Goal: Register for event/course

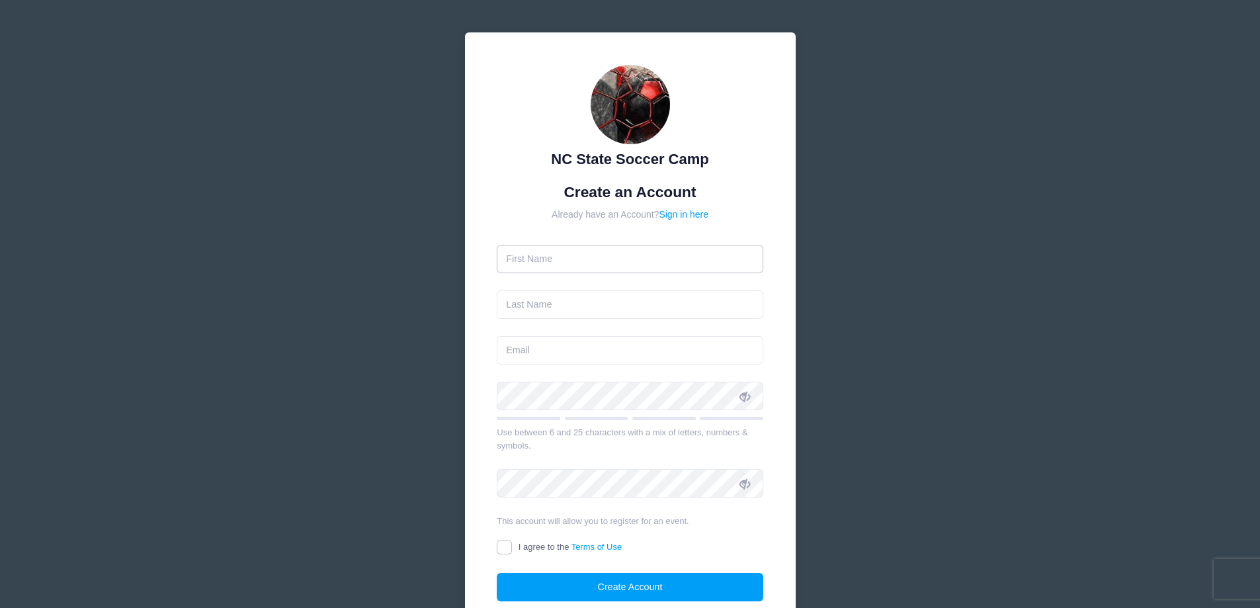
click at [530, 259] on input "text" at bounding box center [630, 259] width 267 height 28
type input "Lana"
click at [528, 314] on input "text" at bounding box center [630, 304] width 267 height 28
type input "Gladhill"
click at [520, 356] on input "email" at bounding box center [630, 350] width 267 height 28
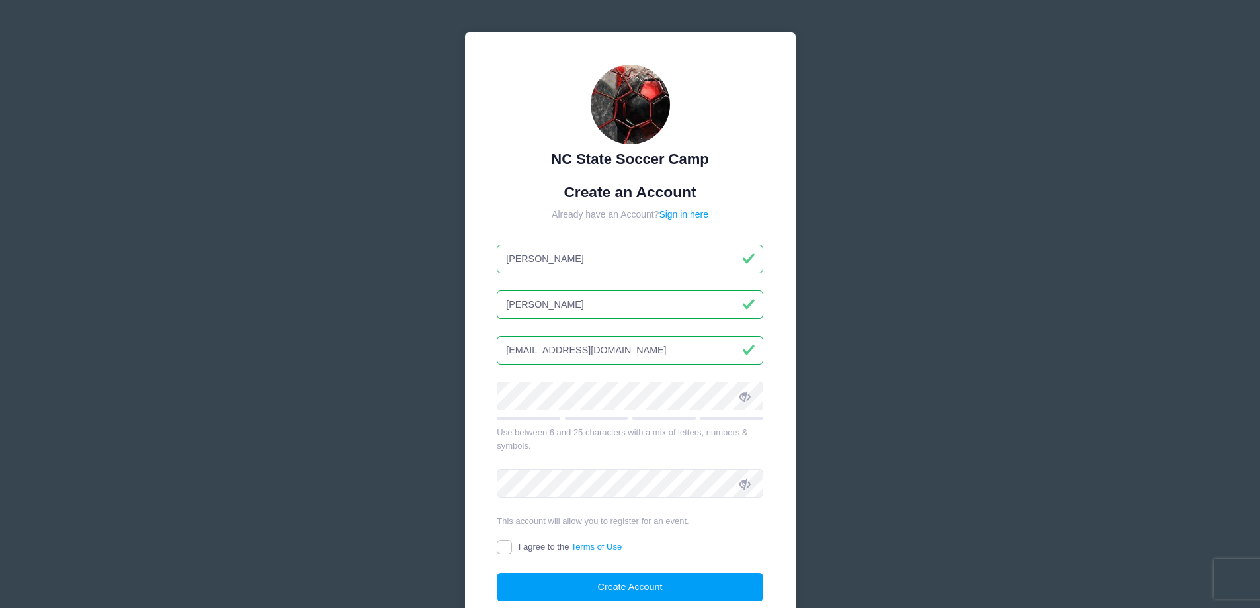
type input "lanagladhill@aol.com"
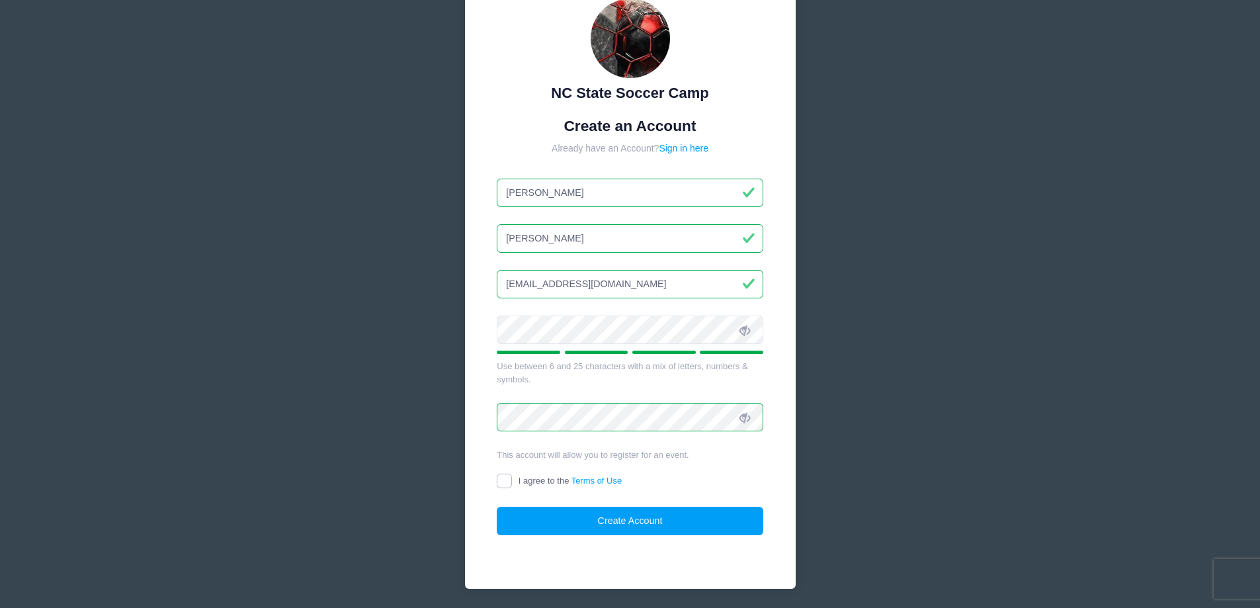
click at [504, 484] on input "I agree to the Terms of Use" at bounding box center [504, 481] width 15 height 15
checkbox input "true"
click at [617, 522] on button "Create Account" at bounding box center [630, 521] width 267 height 28
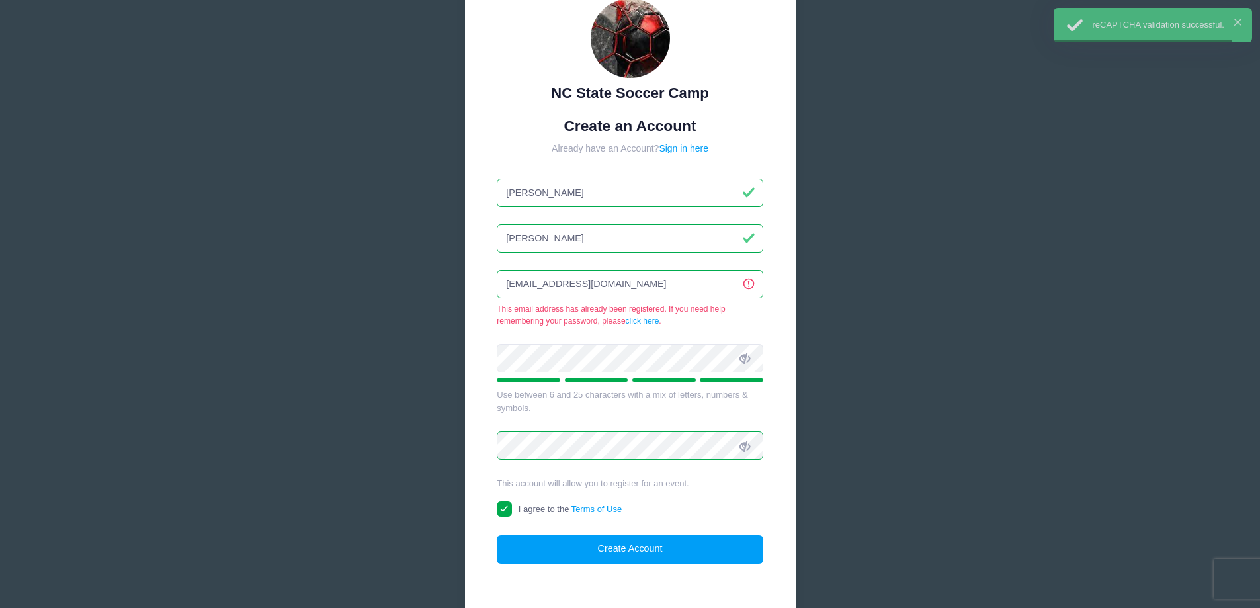
scroll to position [140, 0]
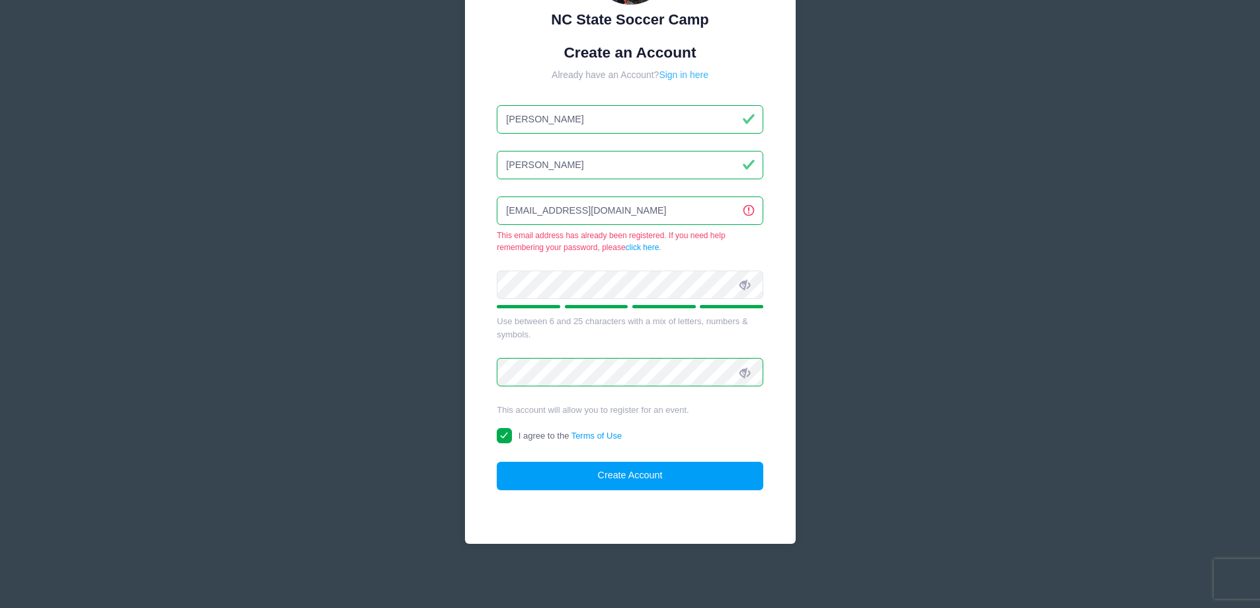
click at [690, 73] on link "Sign in here" at bounding box center [684, 74] width 50 height 11
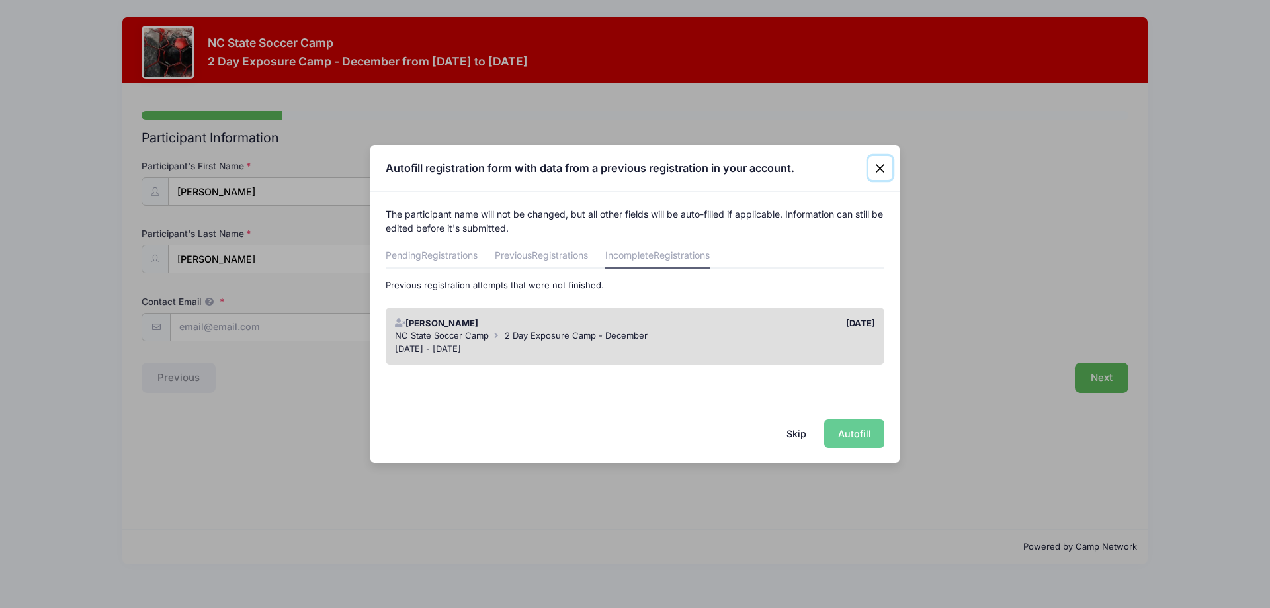
click at [879, 167] on button "Close" at bounding box center [881, 168] width 24 height 24
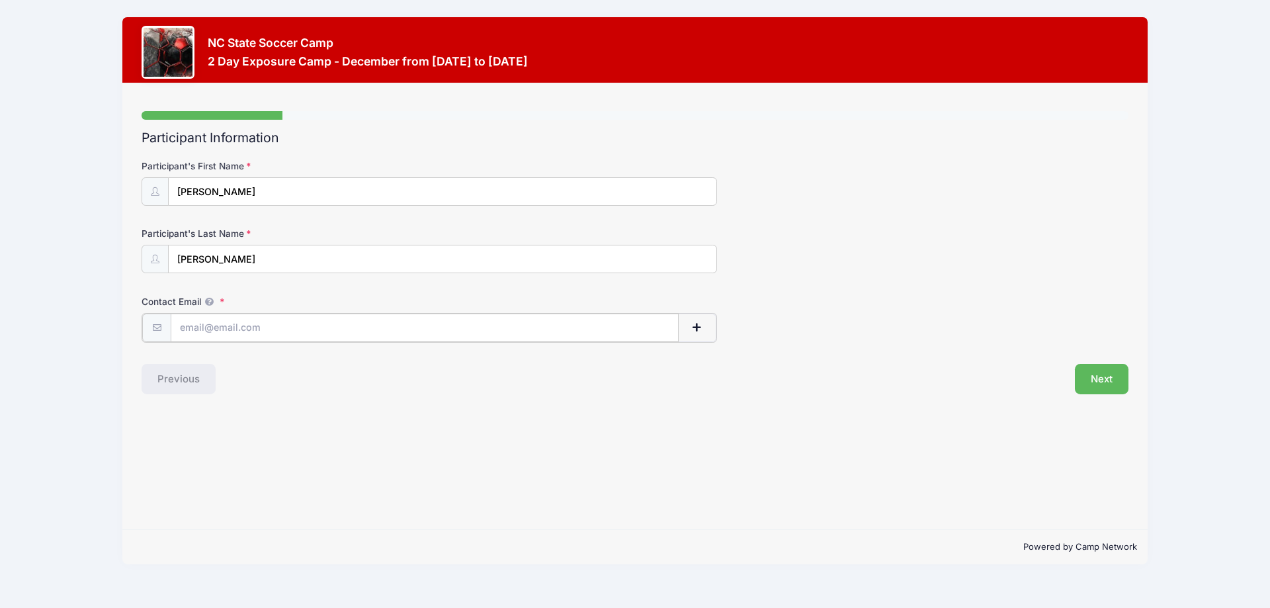
click at [193, 329] on input "Contact Email" at bounding box center [425, 328] width 508 height 28
type input "[EMAIL_ADDRESS][DOMAIN_NAME]"
click at [1101, 379] on button "Next" at bounding box center [1102, 378] width 54 height 30
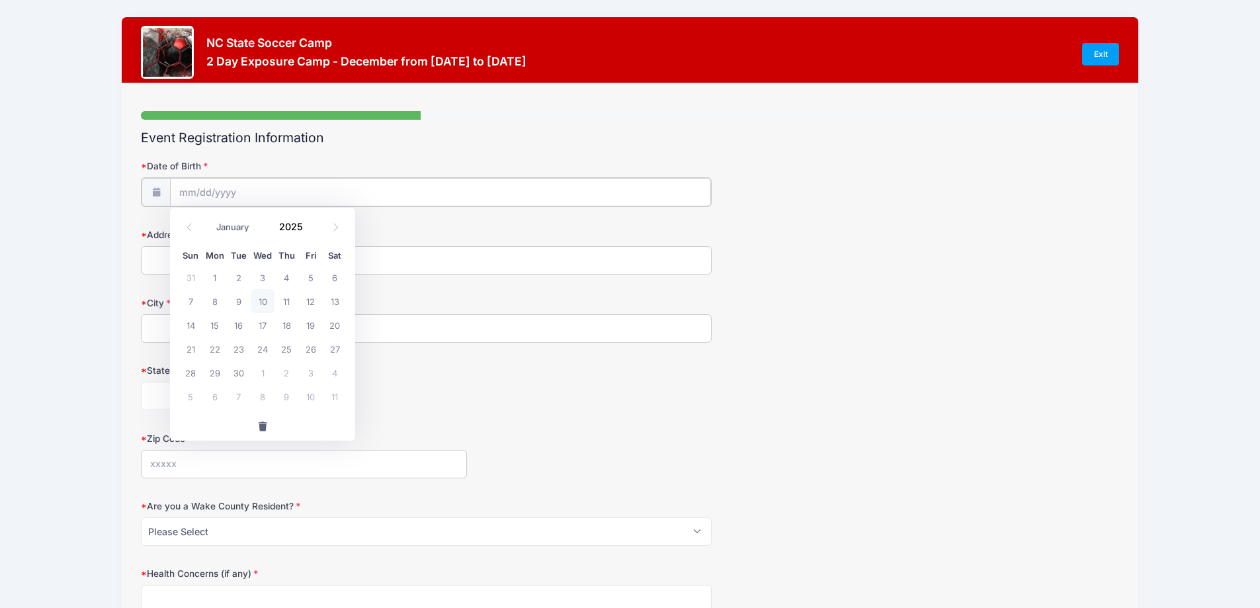
click at [206, 194] on input "Date of Birth" at bounding box center [440, 192] width 541 height 28
click at [193, 191] on input "Date of Birth" at bounding box center [440, 192] width 541 height 28
click at [410, 296] on label "City" at bounding box center [304, 301] width 326 height 13
click at [410, 313] on input "City" at bounding box center [426, 327] width 571 height 28
click at [177, 190] on input "Date of Birth" at bounding box center [440, 192] width 541 height 28
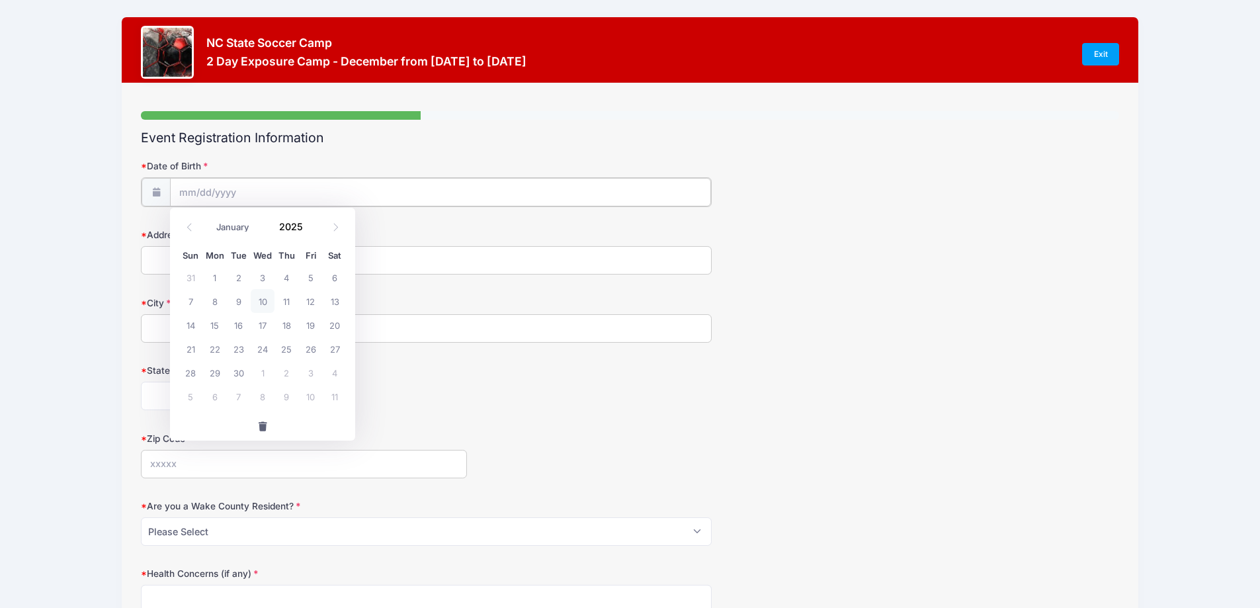
click at [204, 187] on input "Date of Birth" at bounding box center [440, 192] width 541 height 28
click at [153, 188] on icon at bounding box center [155, 191] width 11 height 9
click at [186, 192] on input "Date of Birth" at bounding box center [440, 192] width 541 height 28
click at [156, 194] on icon at bounding box center [155, 191] width 11 height 9
click at [244, 198] on input "Date of Birth" at bounding box center [440, 192] width 541 height 28
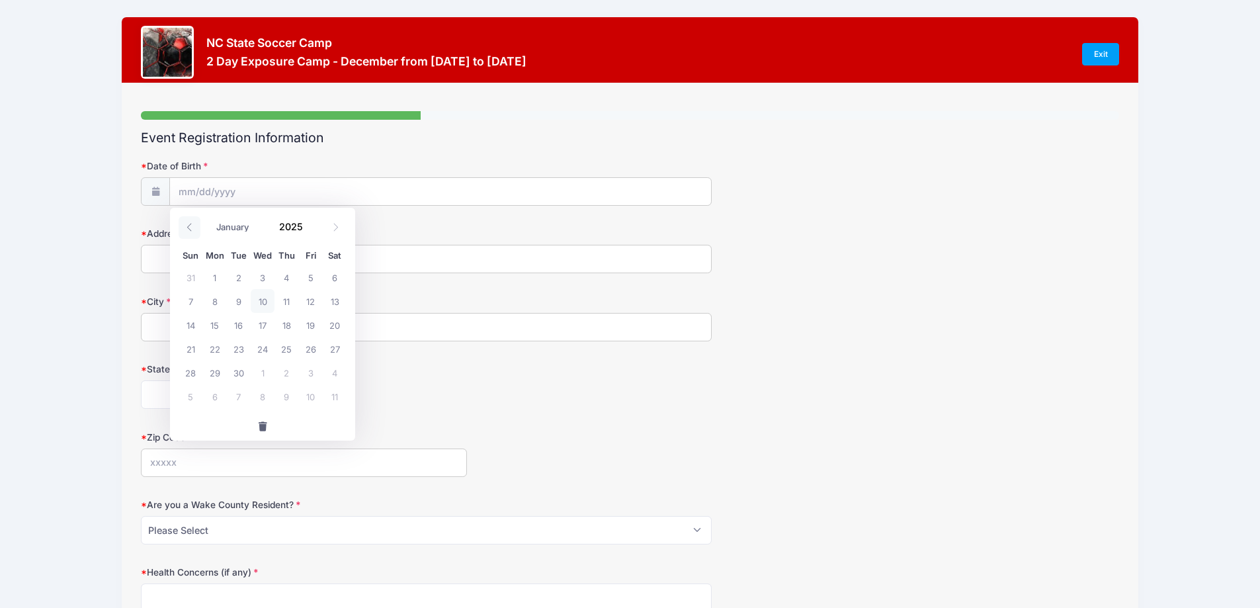
click at [189, 229] on icon at bounding box center [189, 228] width 5 height 8
select select "7"
click at [312, 279] on span "1" at bounding box center [311, 277] width 24 height 24
type input "[DATE]"
click at [233, 194] on input "[DATE]" at bounding box center [440, 192] width 541 height 28
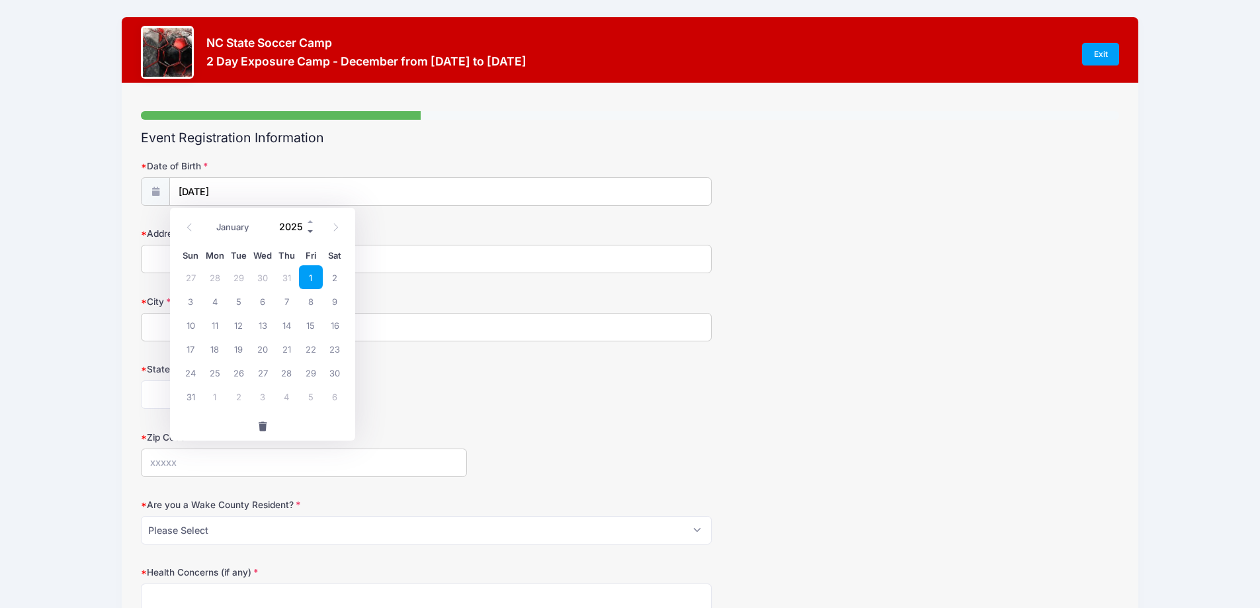
click at [310, 235] on span at bounding box center [310, 232] width 9 height 10
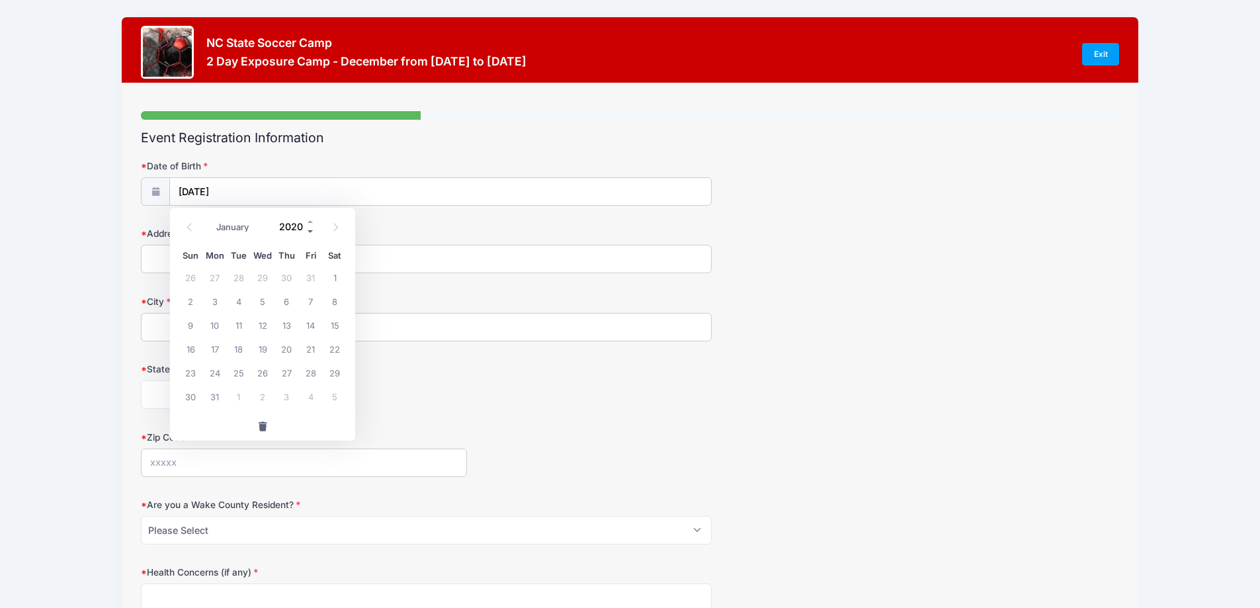
click at [310, 235] on span at bounding box center [310, 232] width 9 height 10
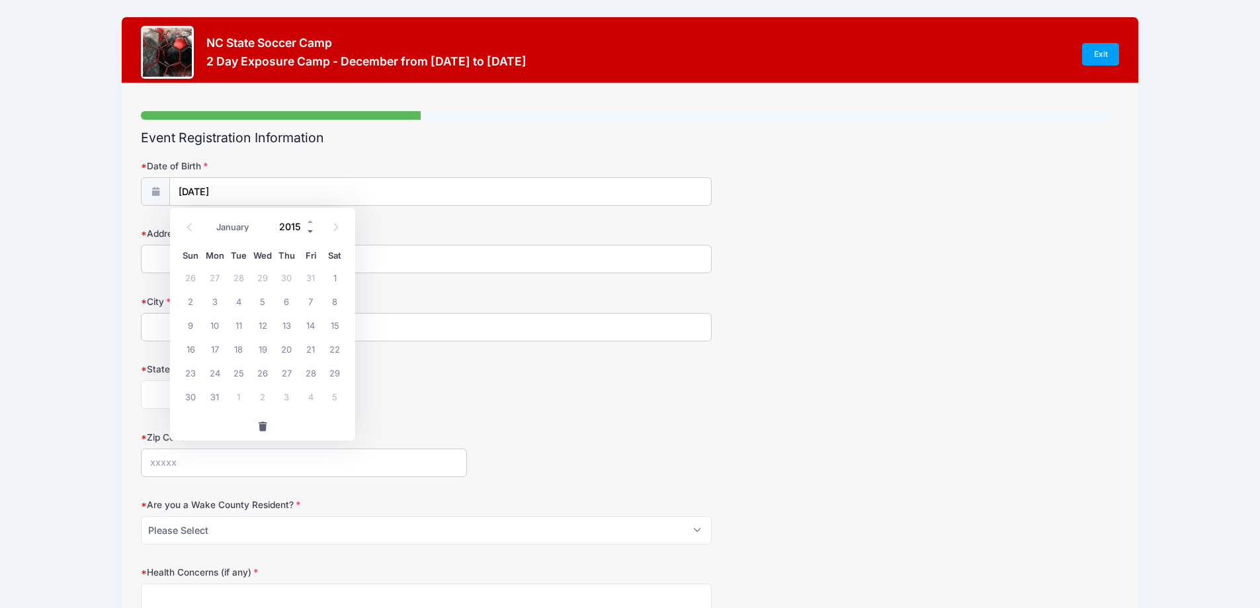
click at [310, 235] on span at bounding box center [310, 232] width 9 height 10
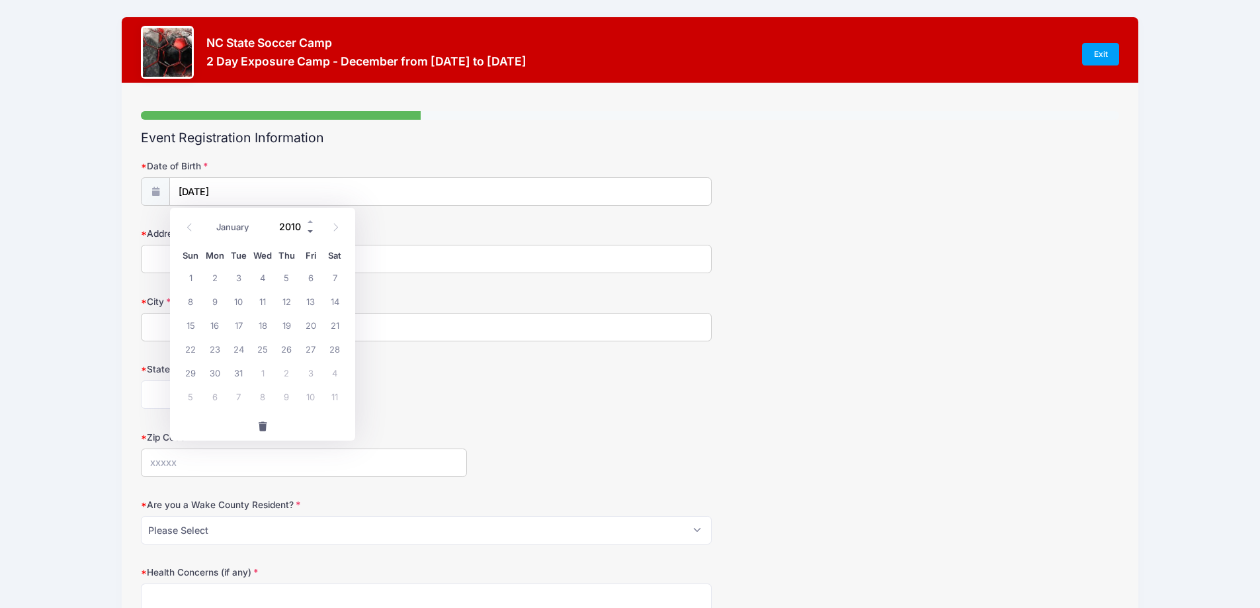
click at [310, 235] on span at bounding box center [310, 232] width 9 height 10
type input "2009"
click at [333, 281] on span "1" at bounding box center [335, 277] width 24 height 24
type input "[DATE]"
click at [166, 263] on input "Address" at bounding box center [426, 259] width 571 height 28
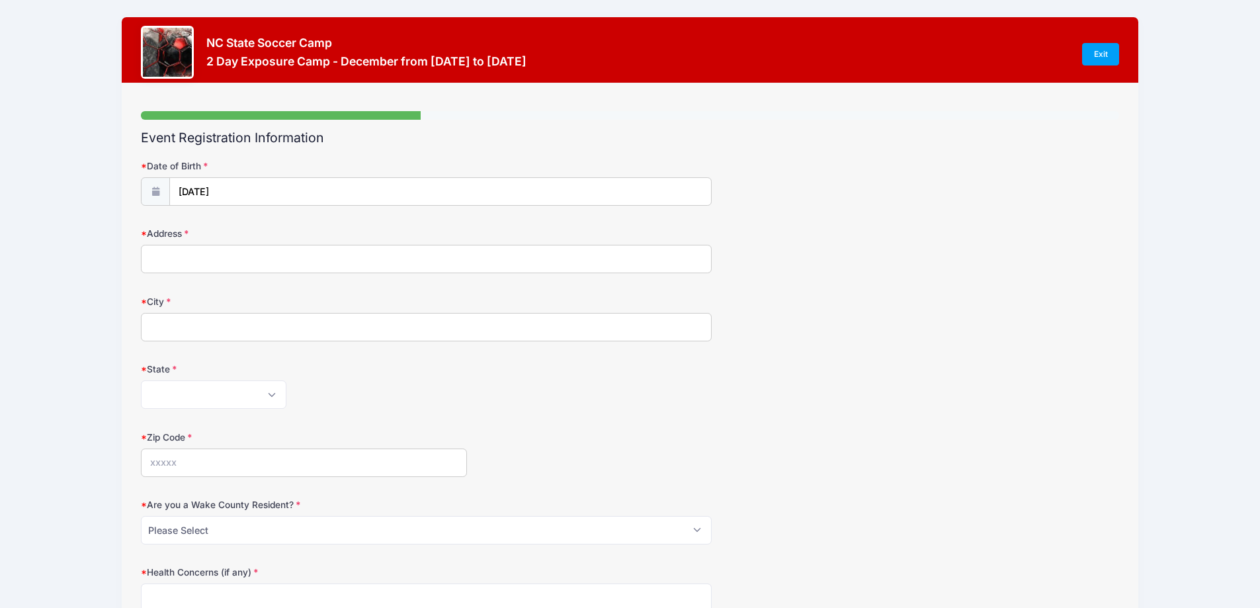
type input "[STREET_ADDRESS][PERSON_NAME][PERSON_NAME]"
type input "[GEOGRAPHIC_DATA]"
select select "GA"
type input "30052"
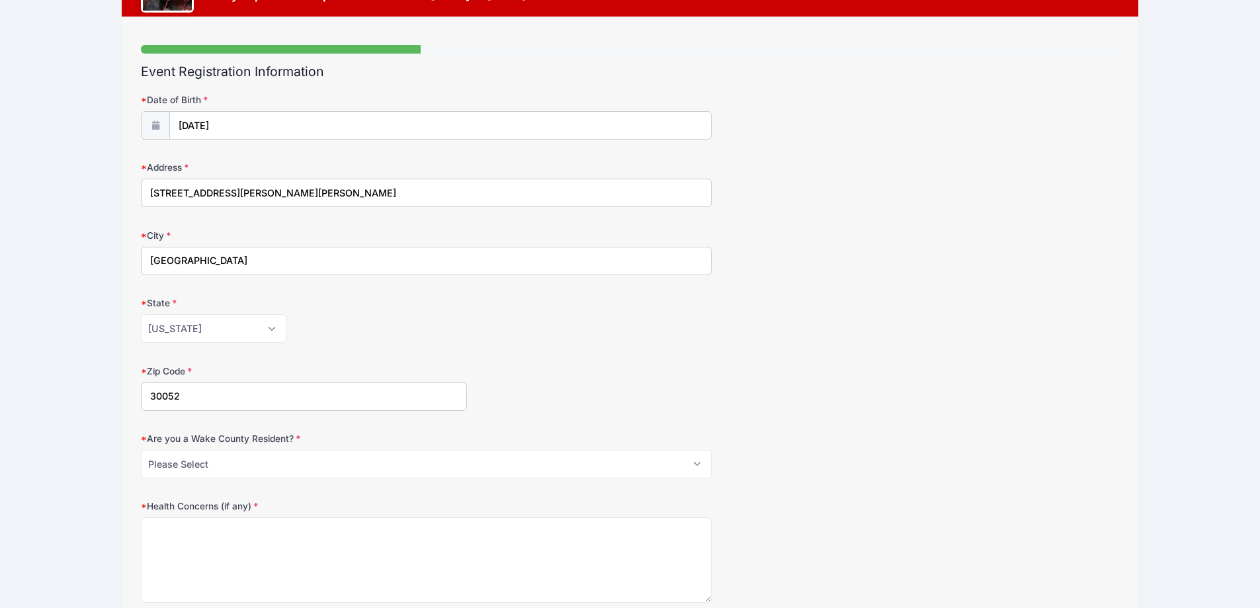
scroll to position [132, 0]
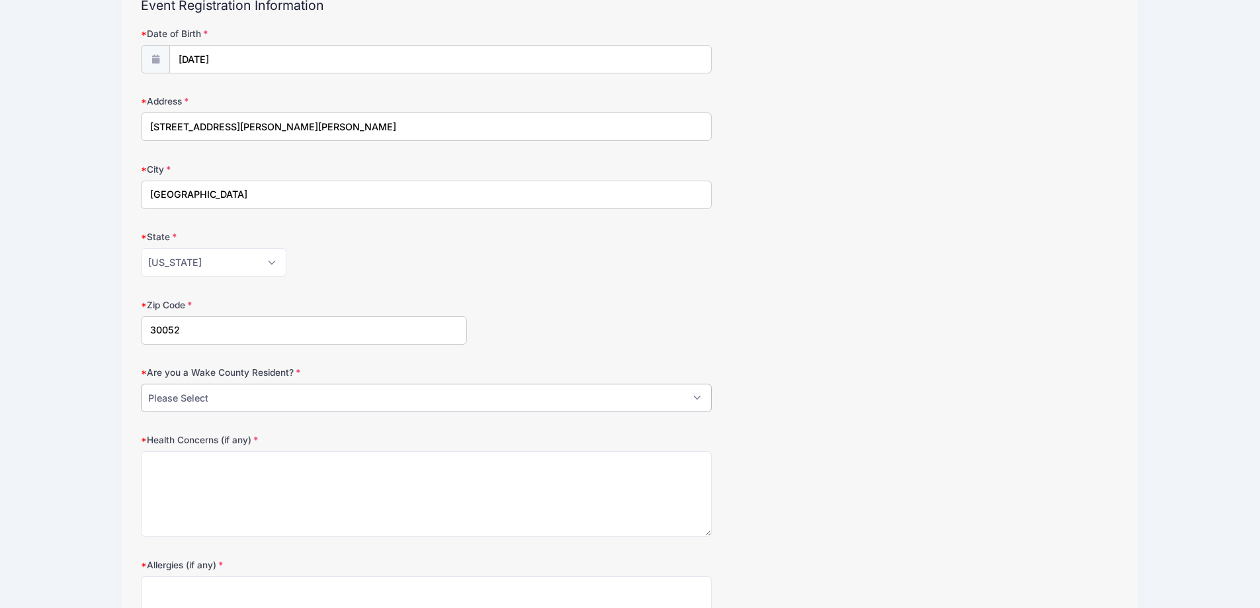
click at [202, 400] on select "Please Select YES NO" at bounding box center [426, 398] width 571 height 28
select select "NO"
click at [141, 384] on select "Please Select YES NO" at bounding box center [426, 398] width 571 height 28
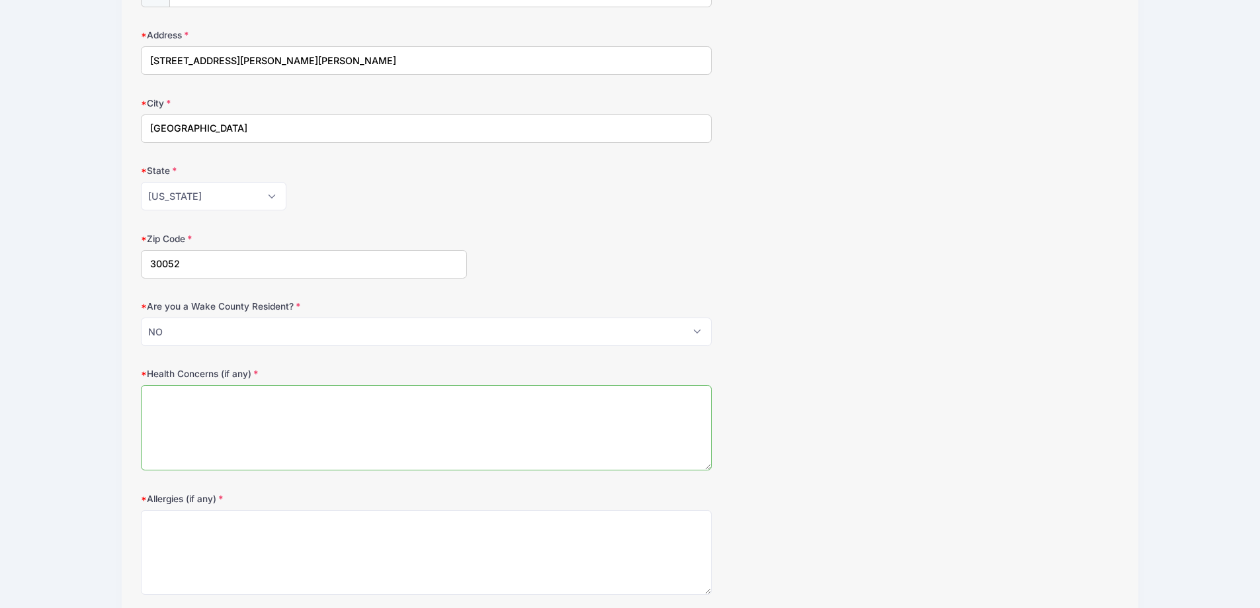
click at [184, 408] on textarea "Health Concerns (if any)" at bounding box center [426, 427] width 571 height 85
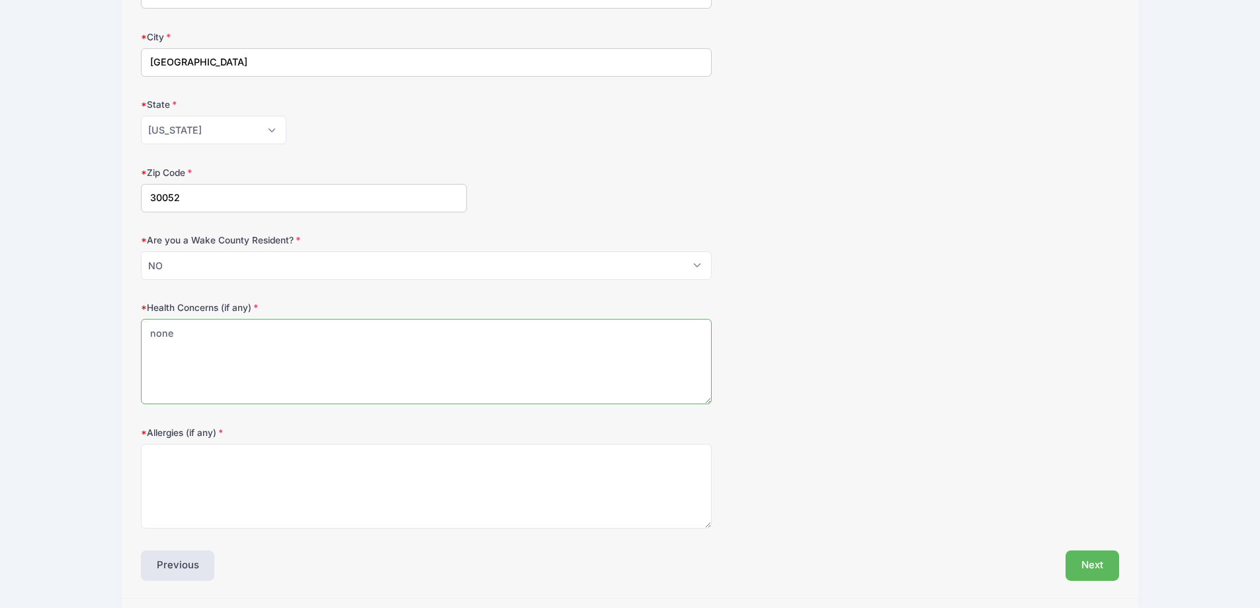
scroll to position [307, 0]
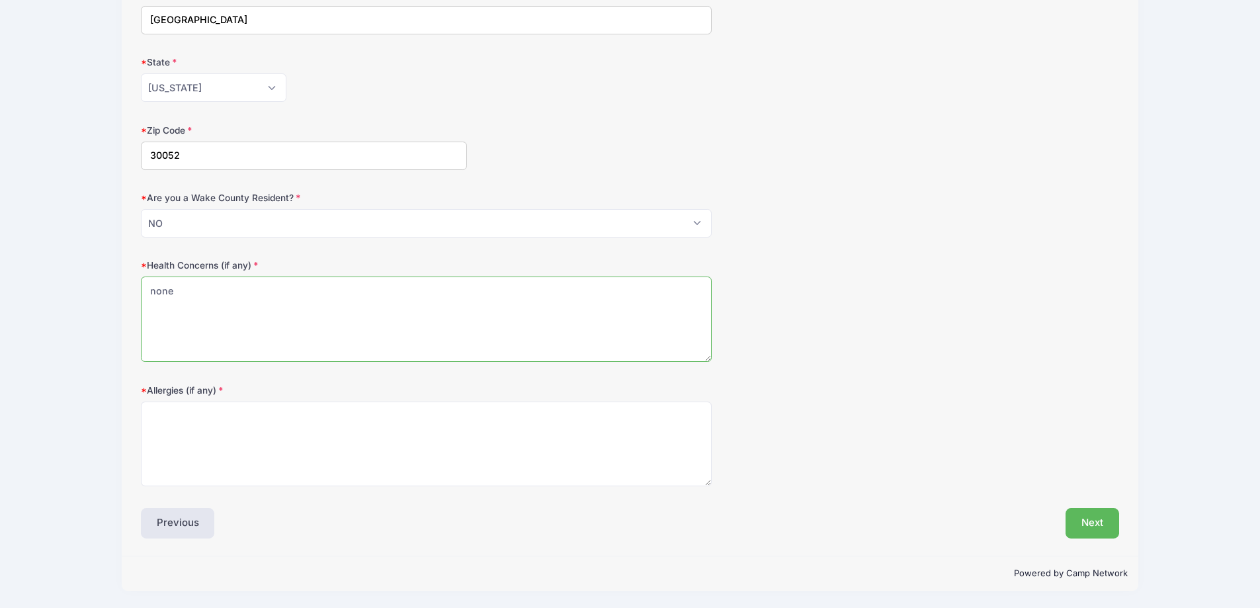
type textarea "none"
click at [203, 429] on textarea "Allergies (if any)" at bounding box center [426, 444] width 571 height 85
type textarea "none"
click at [1094, 525] on button "Next" at bounding box center [1093, 523] width 54 height 30
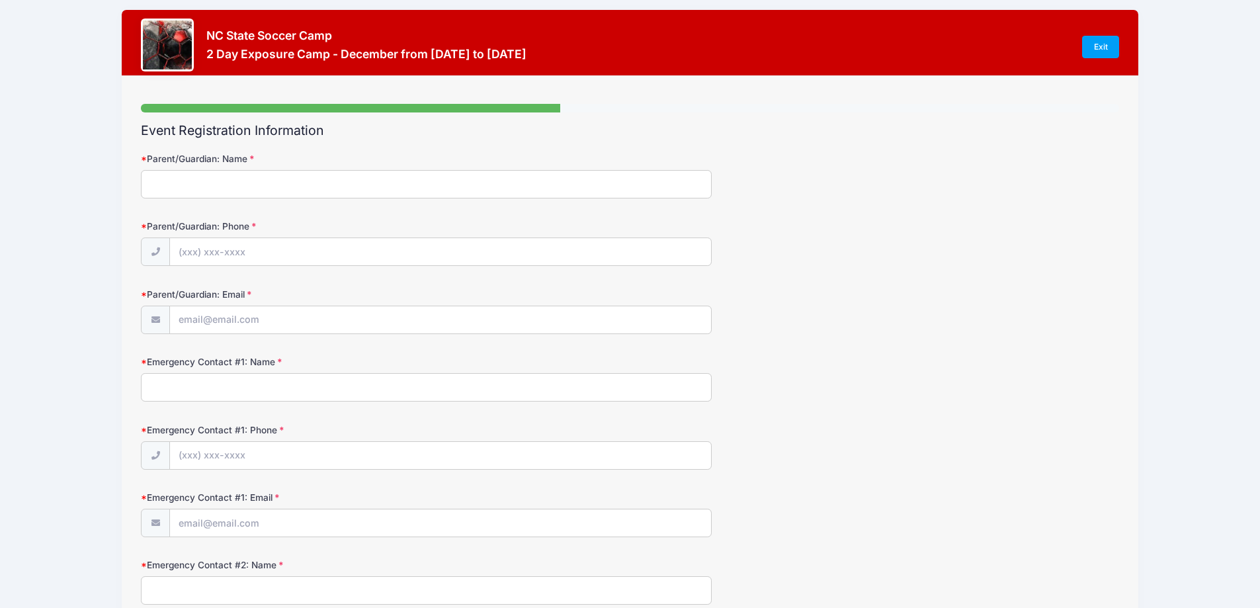
scroll to position [0, 0]
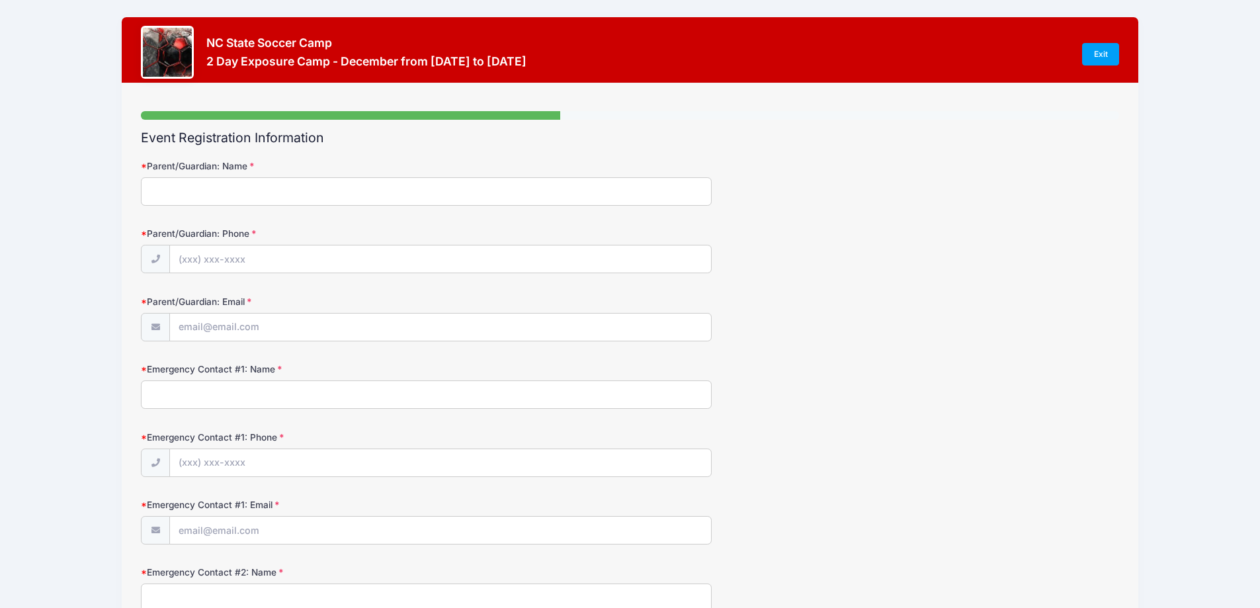
click at [170, 189] on input "Parent/Guardian: Name" at bounding box center [426, 191] width 571 height 28
type input "[PERSON_NAME]"
type input "[EMAIL_ADDRESS][DOMAIN_NAME]"
click at [194, 255] on input "Parent/Guardian: Phone" at bounding box center [440, 259] width 541 height 28
type input "[PHONE_NUMBER]"
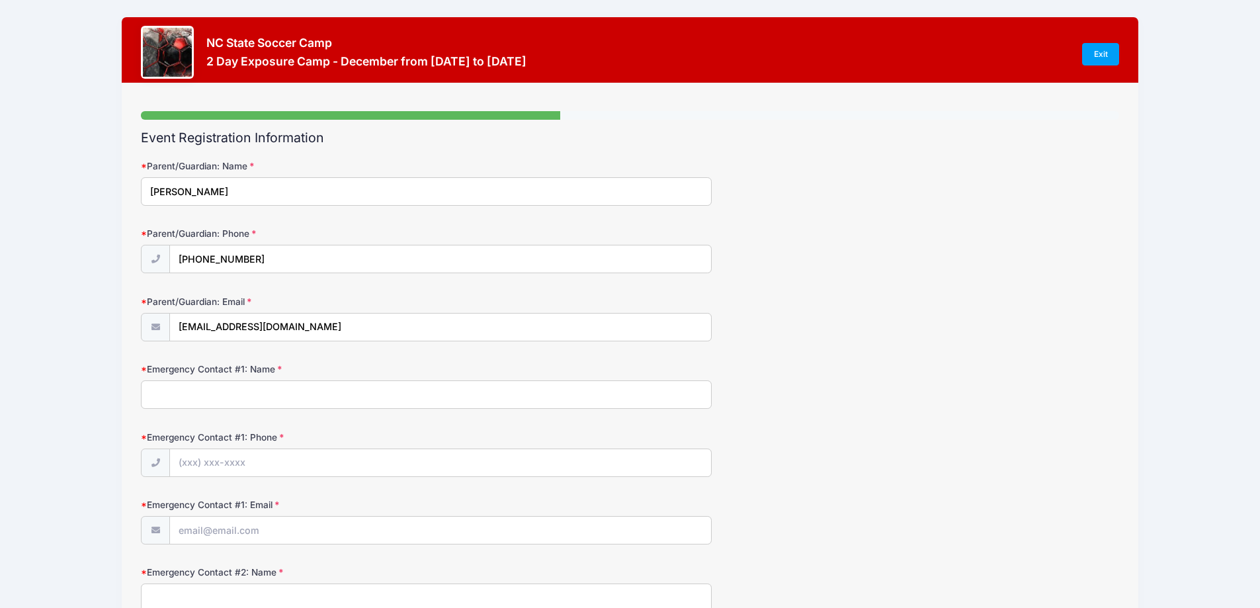
click at [191, 404] on input "Emergency Contact #1: Name" at bounding box center [426, 394] width 571 height 28
type input "[PERSON_NAME]"
drag, startPoint x: 183, startPoint y: 466, endPoint x: 211, endPoint y: 456, distance: 29.3
click at [184, 466] on input "Emergency Contact #1: Phone" at bounding box center [440, 463] width 541 height 28
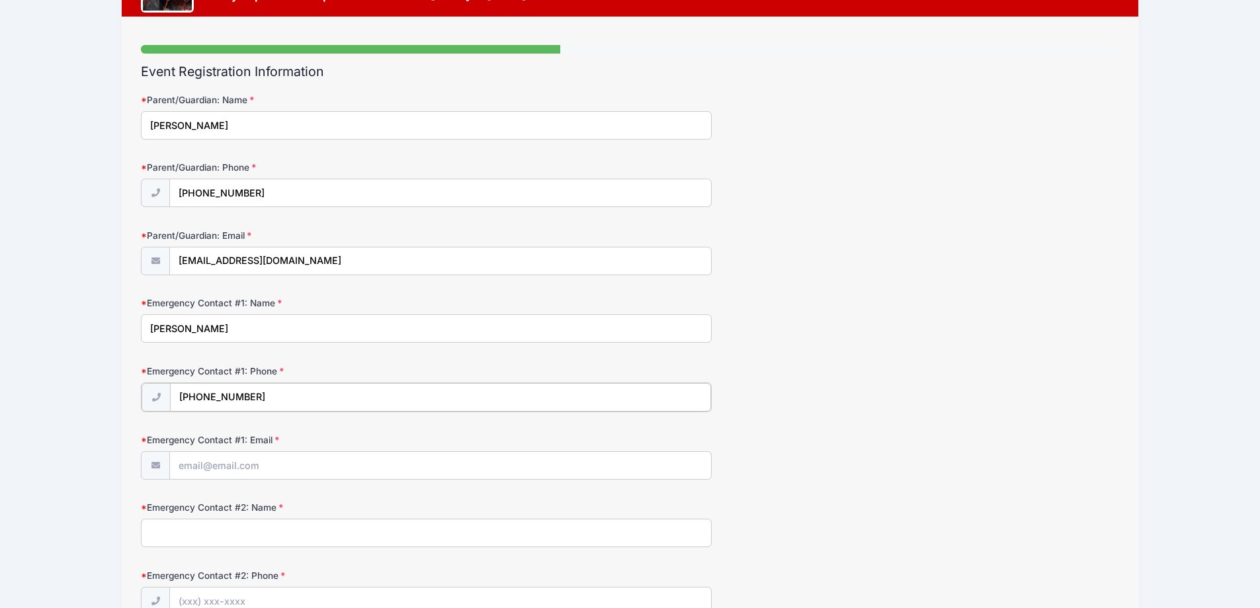
type input "[PHONE_NUMBER]"
click at [189, 468] on input "Emergency Contact #1: Email" at bounding box center [440, 465] width 541 height 28
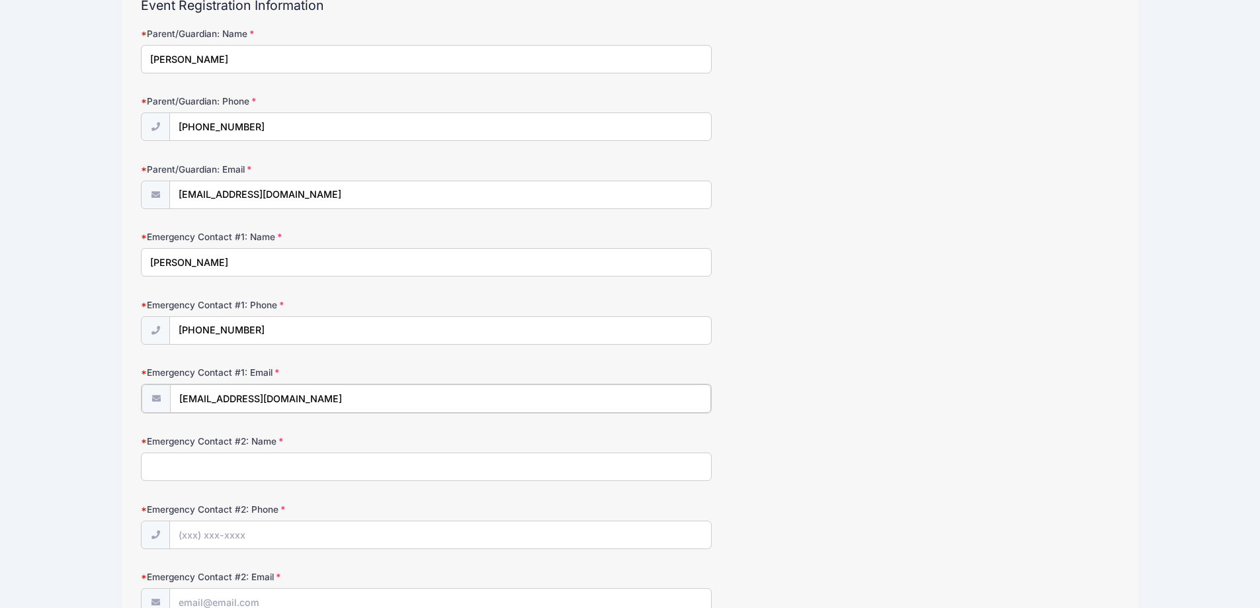
type input "[EMAIL_ADDRESS][DOMAIN_NAME]"
drag, startPoint x: 163, startPoint y: 474, endPoint x: 228, endPoint y: 458, distance: 67.4
click at [163, 474] on input "Emergency Contact #2: Name" at bounding box center [426, 465] width 571 height 28
type input "[PERSON_NAME]"
click at [196, 537] on input "Emergency Contact #2: Phone" at bounding box center [440, 534] width 541 height 28
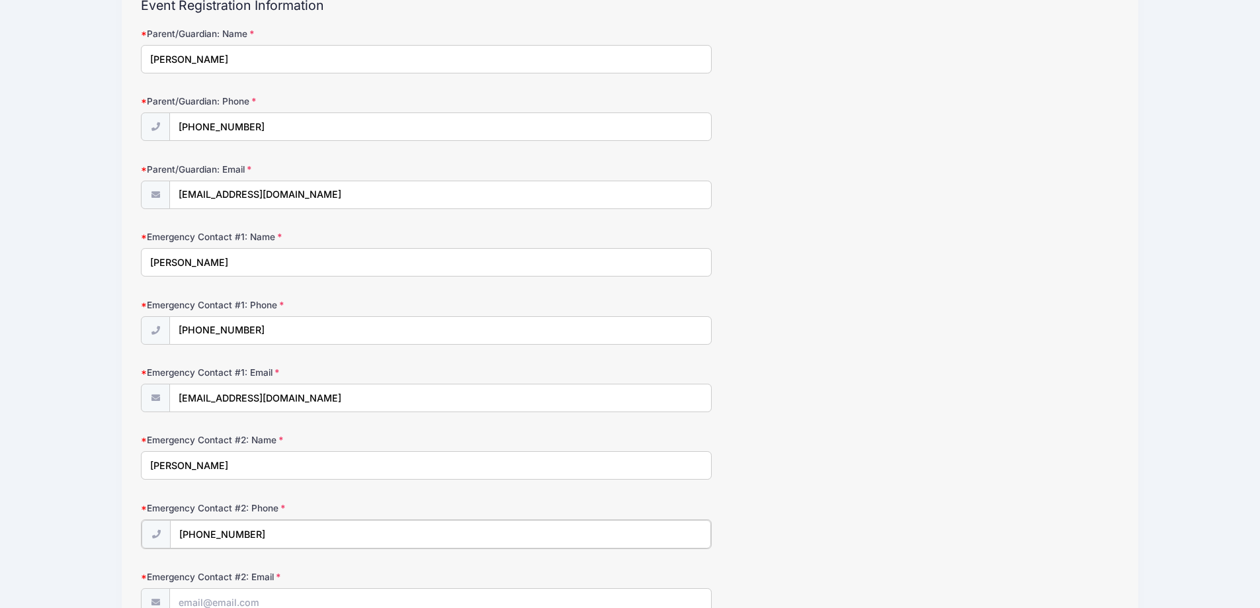
scroll to position [265, 0]
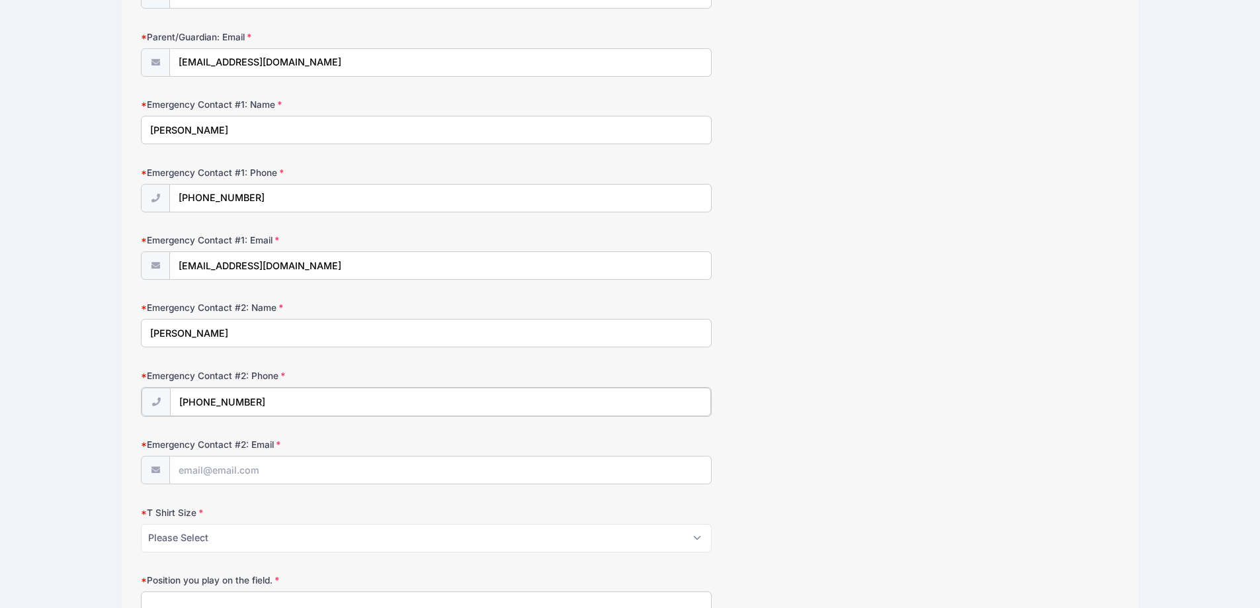
type input "[PHONE_NUMBER]"
click at [177, 475] on input "Emergency Contact #2: Email" at bounding box center [440, 469] width 541 height 28
type input "[EMAIL_ADDRESS][DOMAIN_NAME]"
click at [212, 540] on select "Please Select Youth Small Youth Medium Youth Large Adult Small Adult Medium Adu…" at bounding box center [426, 537] width 571 height 28
select select "Adult Medium"
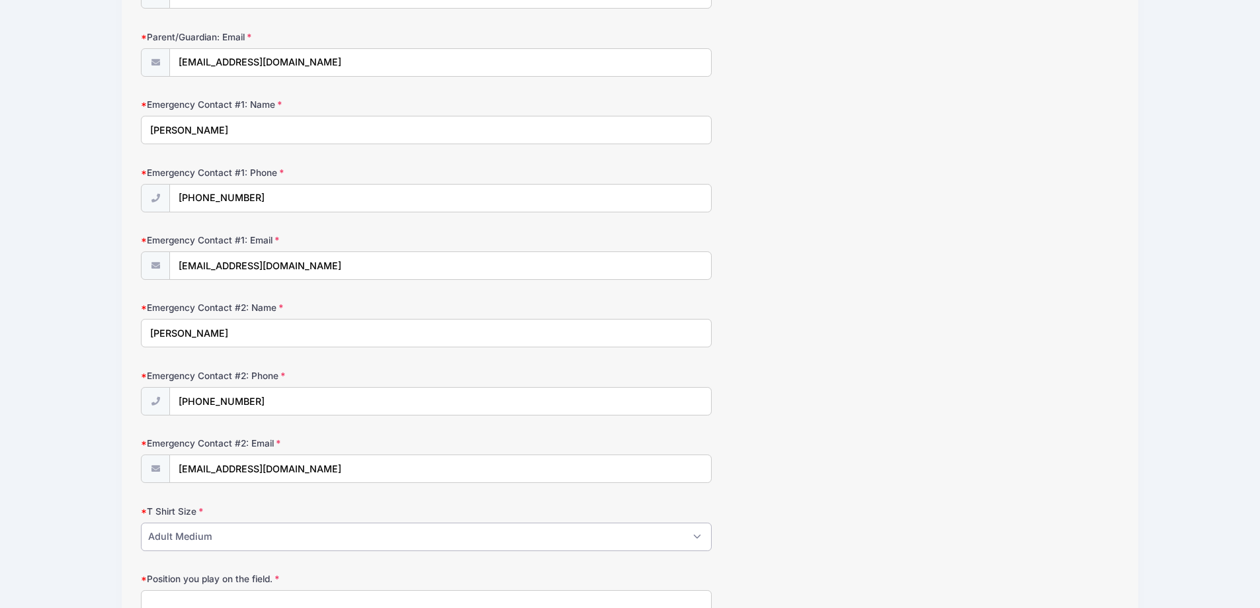
click at [141, 523] on select "Please Select Youth Small Youth Medium Youth Large Adult Small Adult Medium Adu…" at bounding box center [426, 537] width 571 height 28
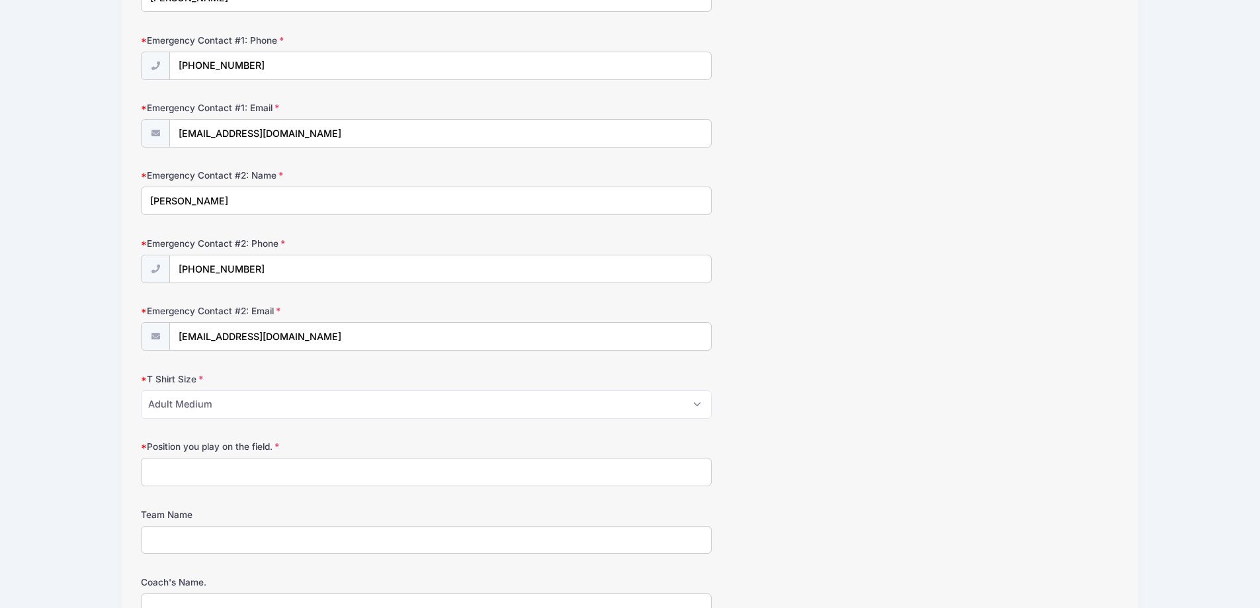
click at [175, 479] on input "Position you play on the field." at bounding box center [426, 472] width 571 height 28
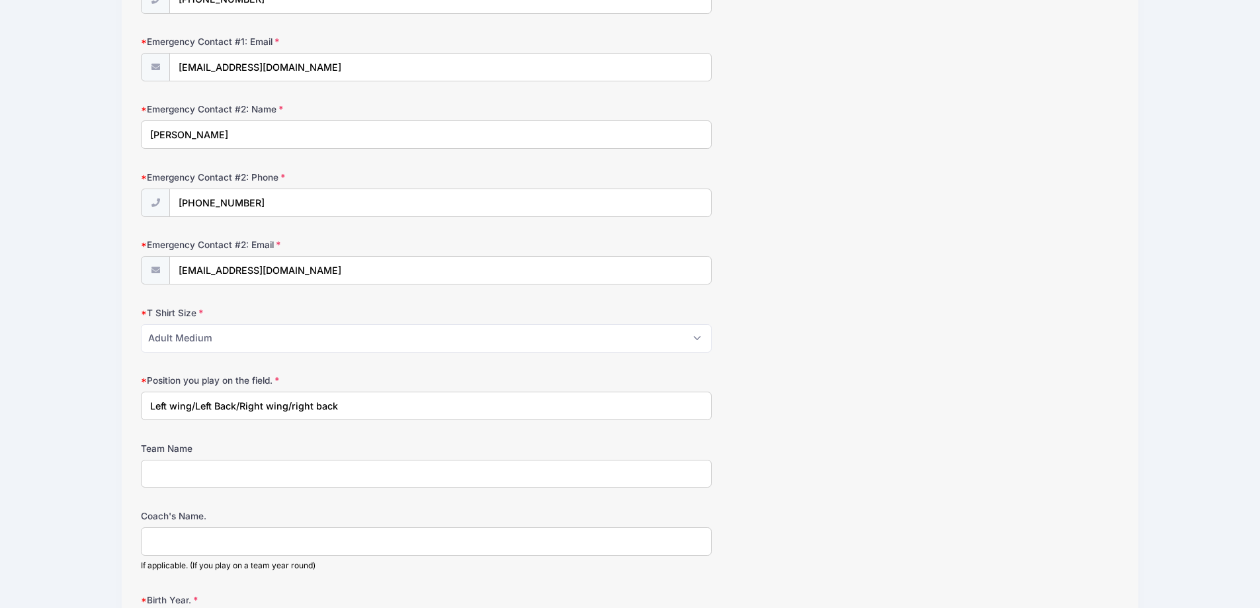
type input "Left wing/Left Back/Right wing/right back"
click at [160, 474] on input "Team Name" at bounding box center [426, 474] width 571 height 28
type input "C"
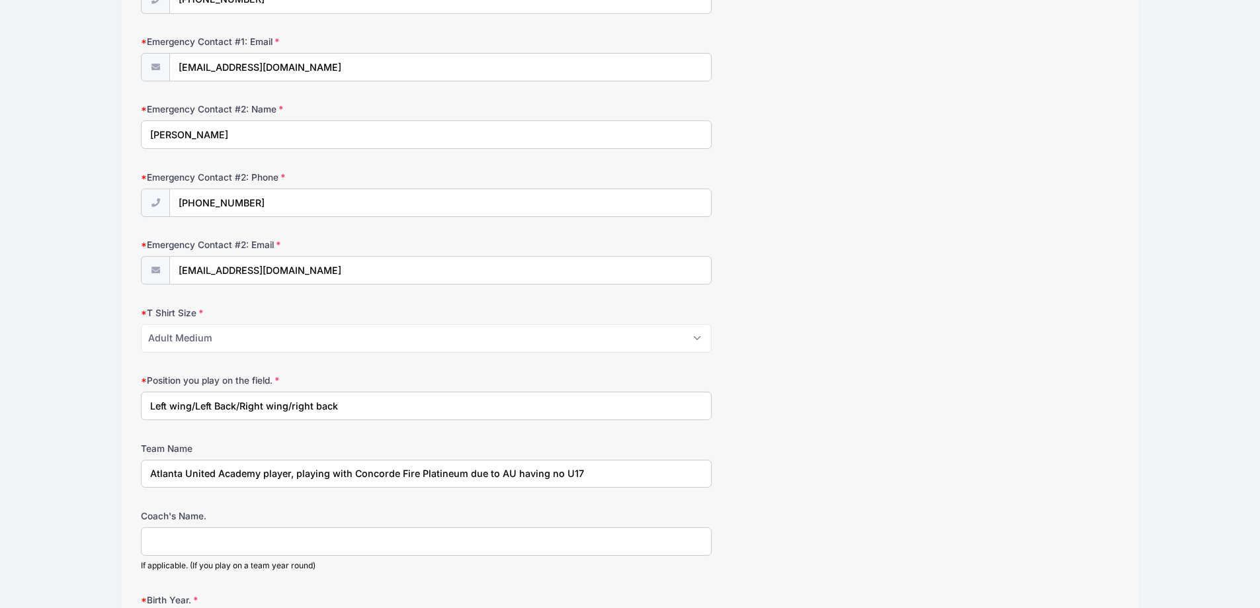
click at [168, 538] on input "Coach's Name." at bounding box center [426, 541] width 571 height 28
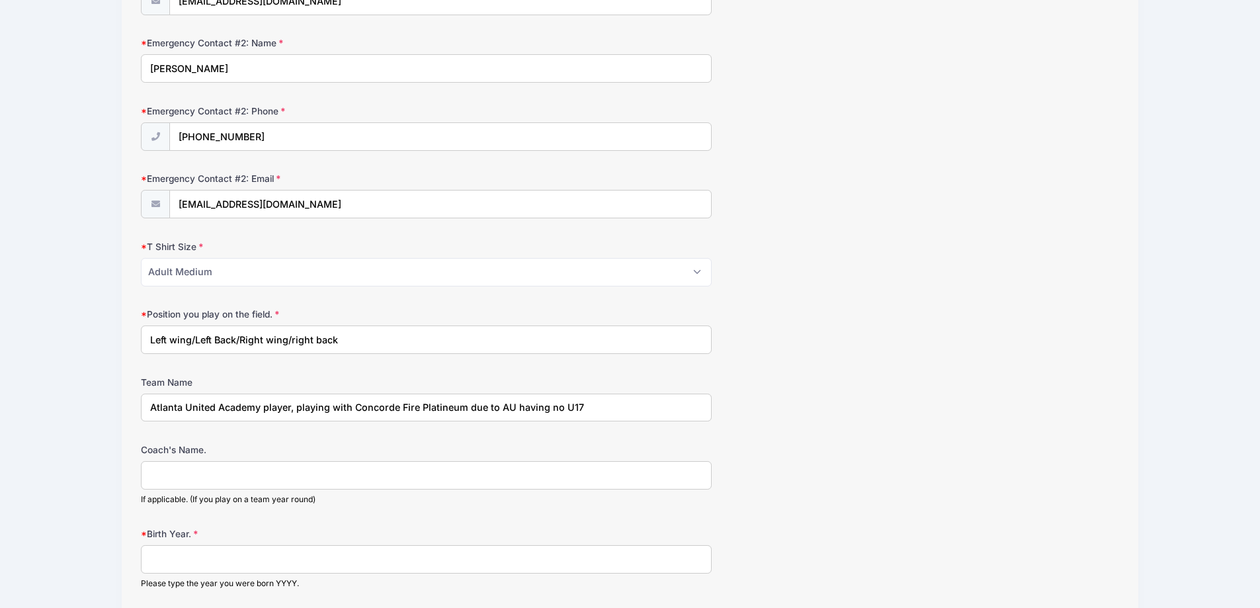
click at [447, 408] on input "Atlanta United Academy player, playing with Concorde Fire Platineum due to AU h…" at bounding box center [426, 408] width 571 height 28
type input "Atlanta United Academy player, playing with Concorde Fire Platinum due to AU ha…"
click at [159, 473] on input "Coach's Name." at bounding box center [426, 475] width 571 height 28
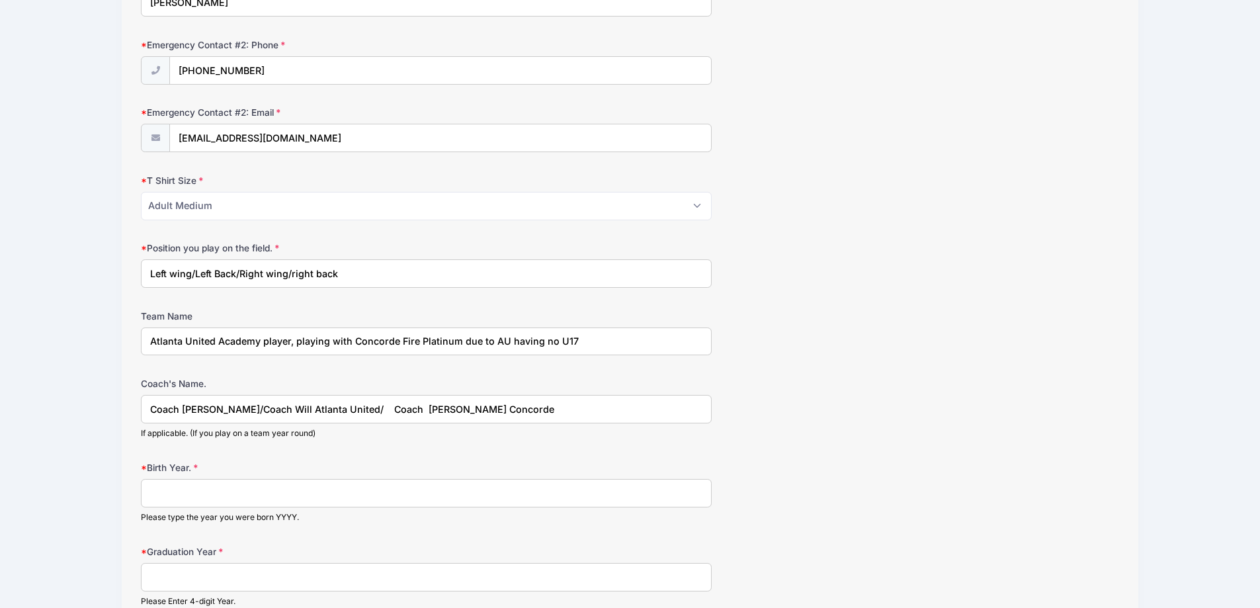
type input "Coach [PERSON_NAME]/Coach Will Atlanta United/ Coach [PERSON_NAME] Concorde"
click at [162, 492] on input "Birth Year." at bounding box center [426, 493] width 571 height 28
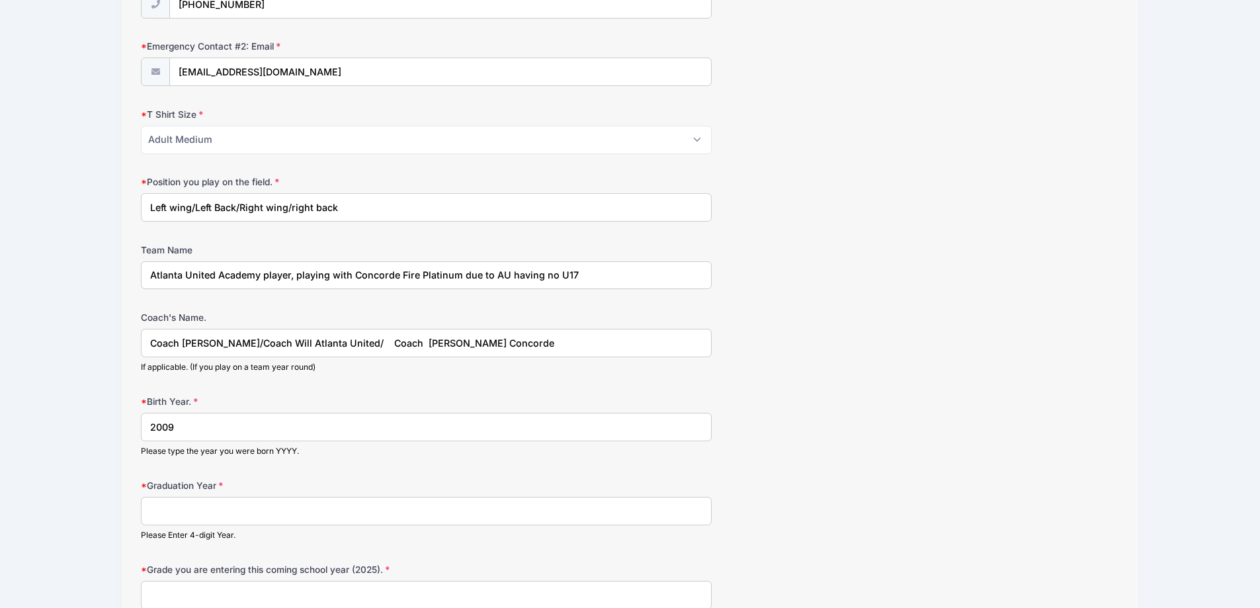
type input "2009"
drag, startPoint x: 157, startPoint y: 509, endPoint x: 176, endPoint y: 505, distance: 18.9
click at [158, 509] on input "Graduation Year" at bounding box center [426, 511] width 571 height 28
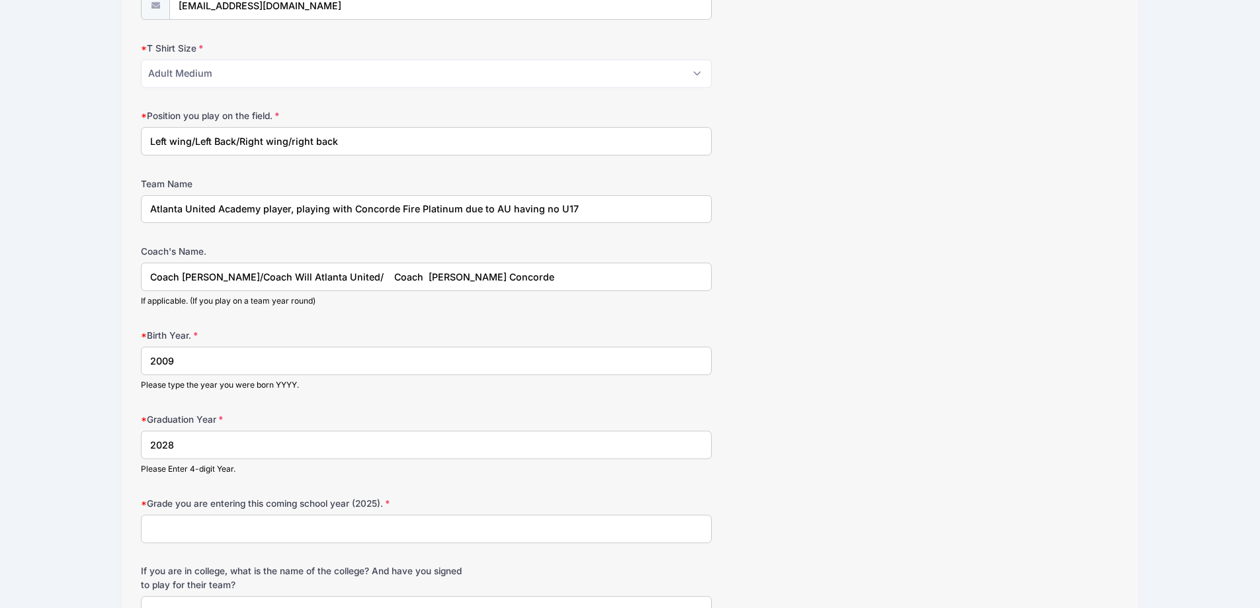
type input "2028"
drag, startPoint x: 155, startPoint y: 531, endPoint x: 179, endPoint y: 523, distance: 24.3
click at [157, 531] on input "Grade you are entering this coming school year (2025)." at bounding box center [426, 529] width 571 height 28
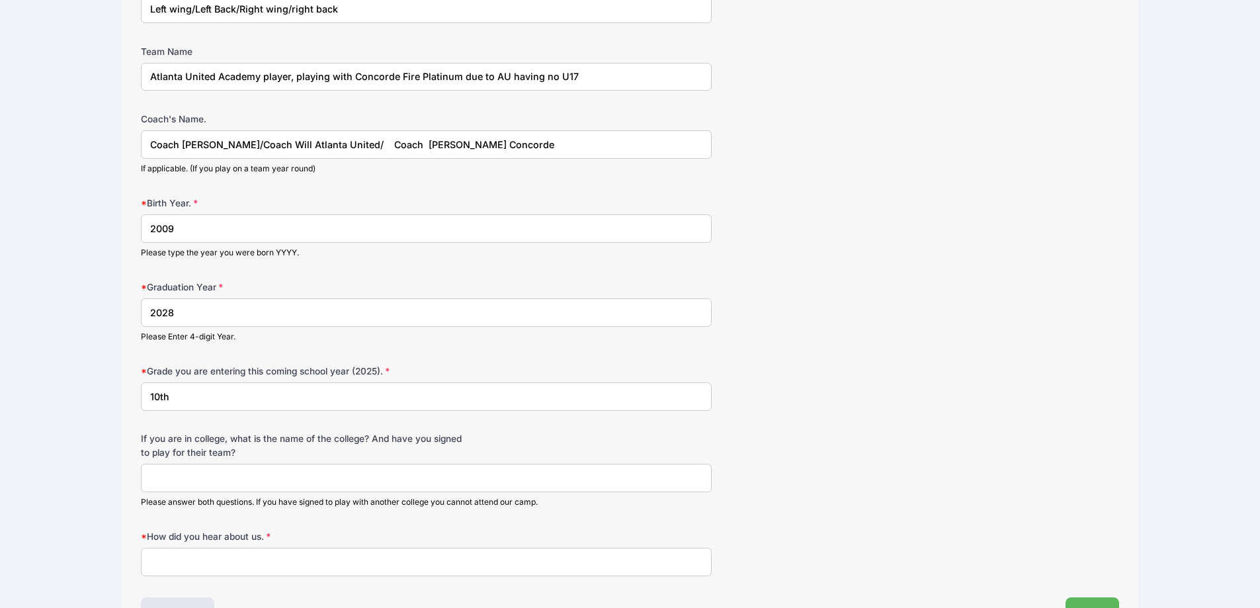
scroll to position [926, 0]
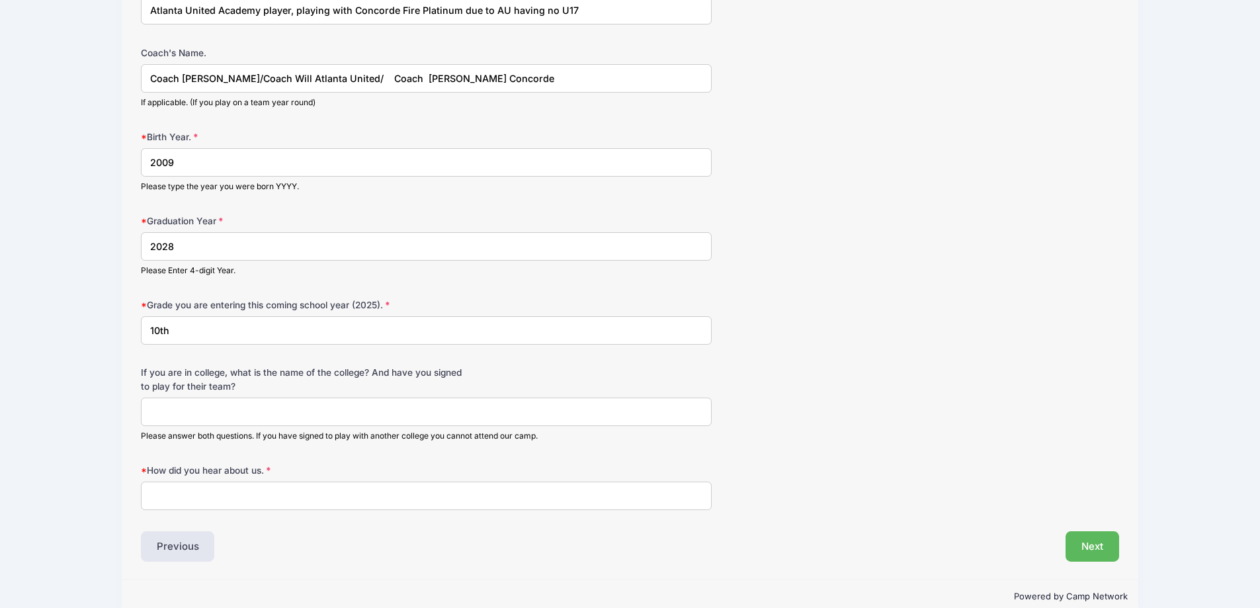
type input "10th"
click at [172, 492] on input "How did you hear about us." at bounding box center [426, 496] width 571 height 28
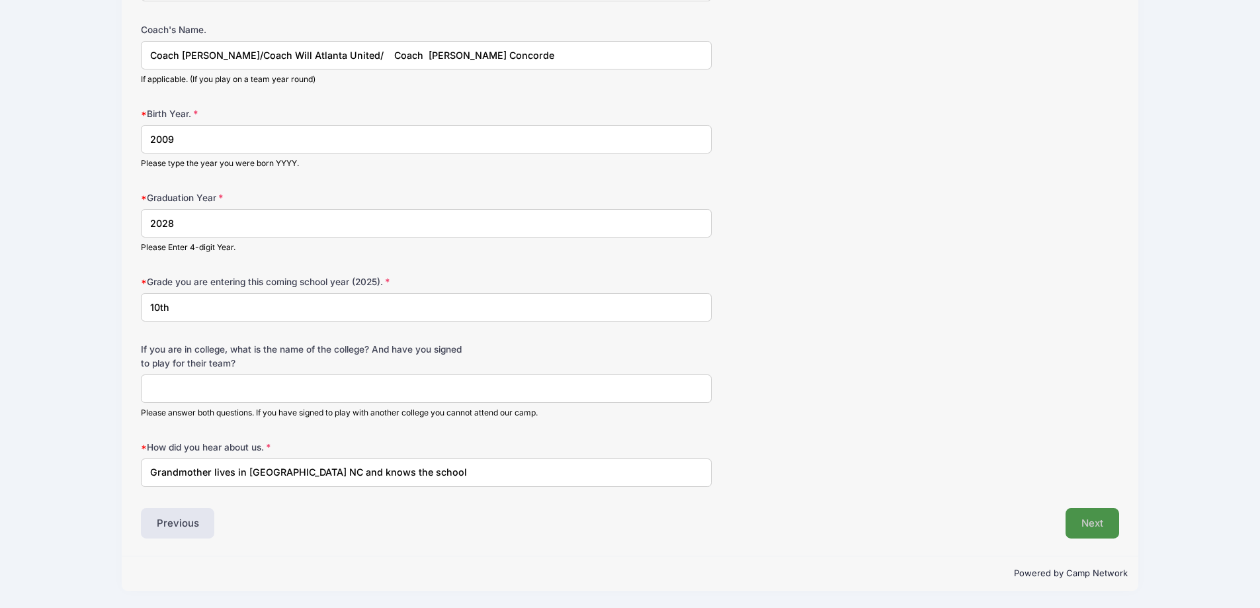
type input "Grandmother lives in [GEOGRAPHIC_DATA] NC and knows the school"
click at [1090, 521] on button "Next" at bounding box center [1093, 523] width 54 height 30
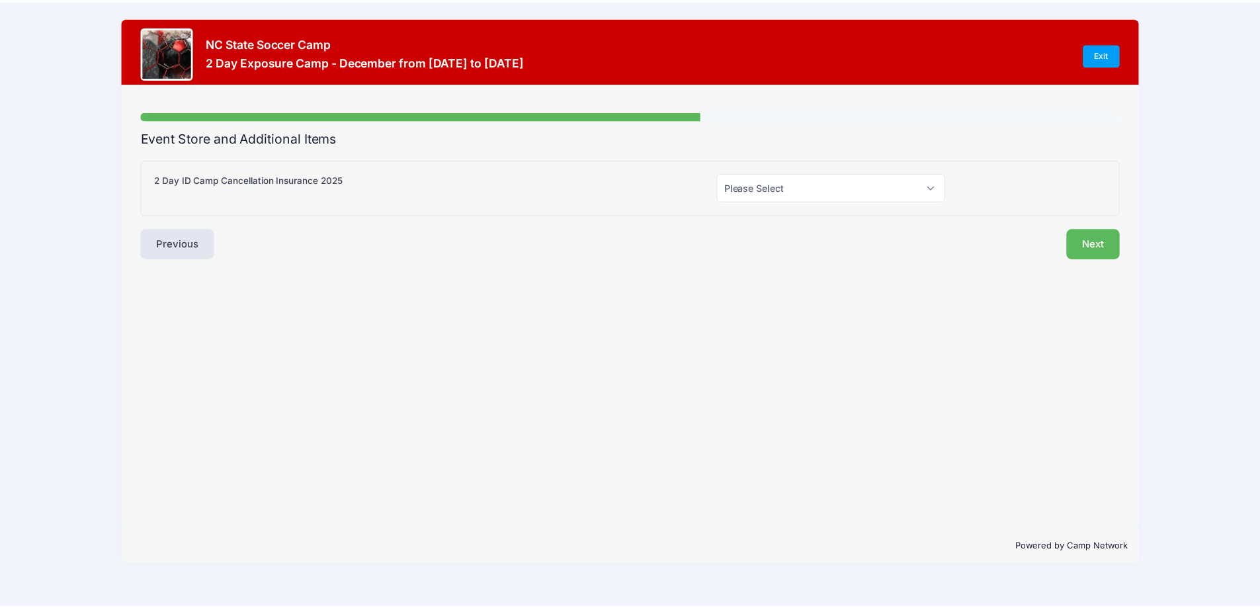
scroll to position [0, 0]
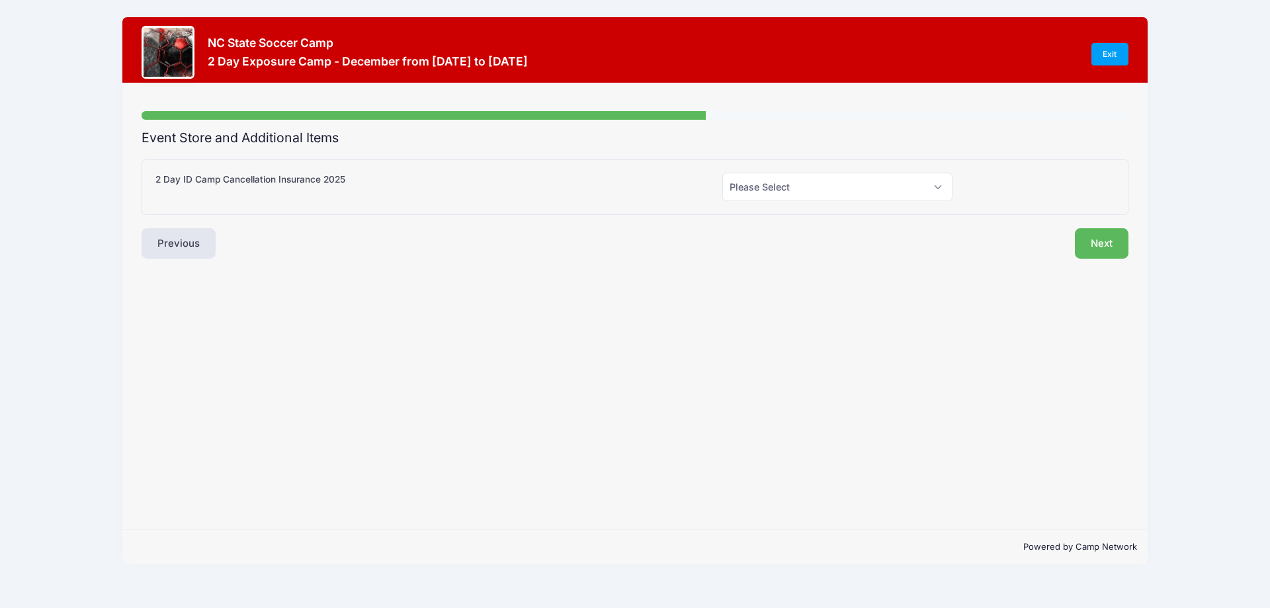
click at [1050, 333] on div "Step 4 /7 Step 1 Step 2 Step 3 Step 4 Policies Extra Items Summary Participant …" at bounding box center [634, 306] width 1025 height 447
click at [936, 186] on select "Please Select Yes (+$99.00) No" at bounding box center [837, 187] width 230 height 28
select select "0"
click at [722, 173] on select "Please Select Yes (+$99.00) No" at bounding box center [837, 187] width 230 height 28
click at [1098, 242] on button "Next" at bounding box center [1102, 243] width 54 height 30
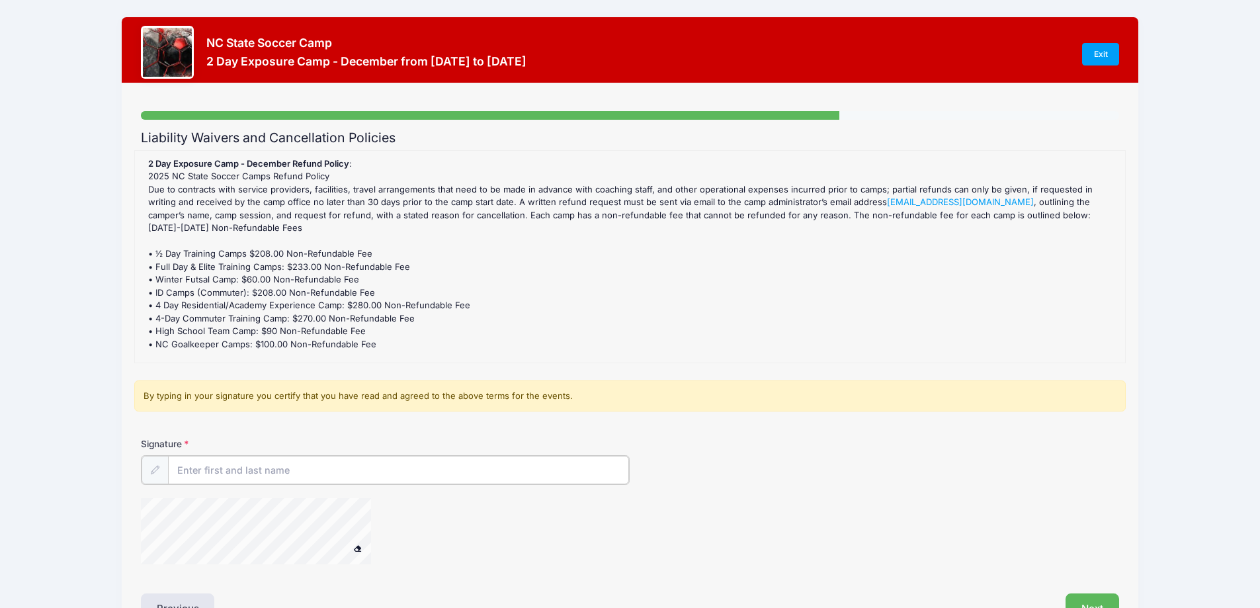
click at [196, 473] on input "Signature" at bounding box center [399, 470] width 462 height 28
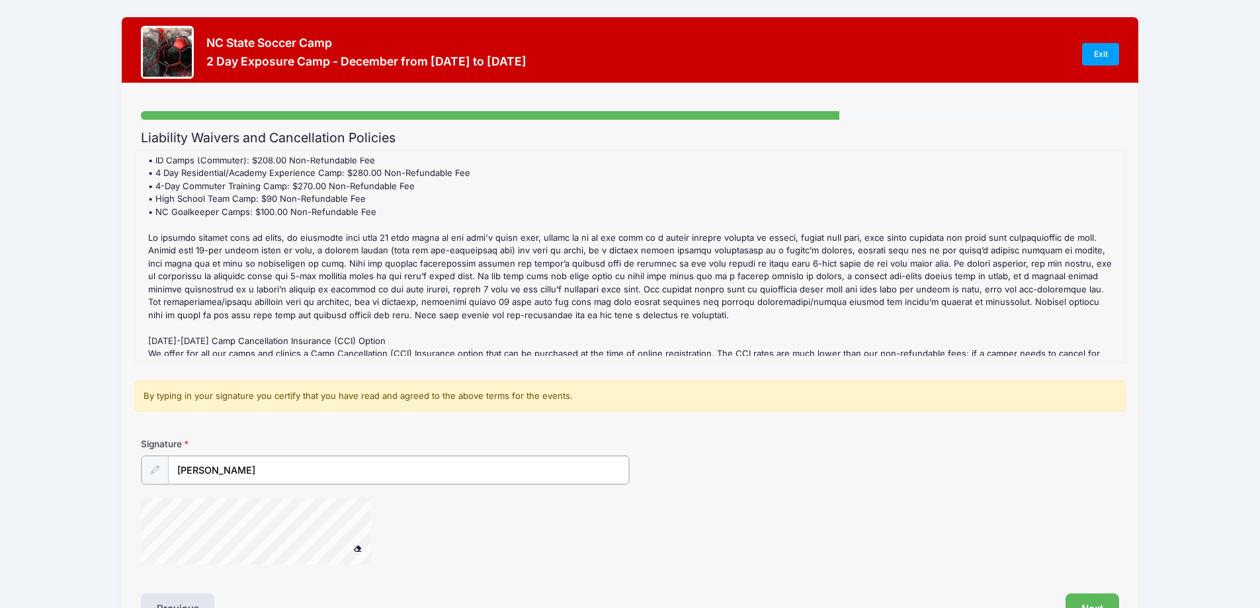
scroll to position [85, 0]
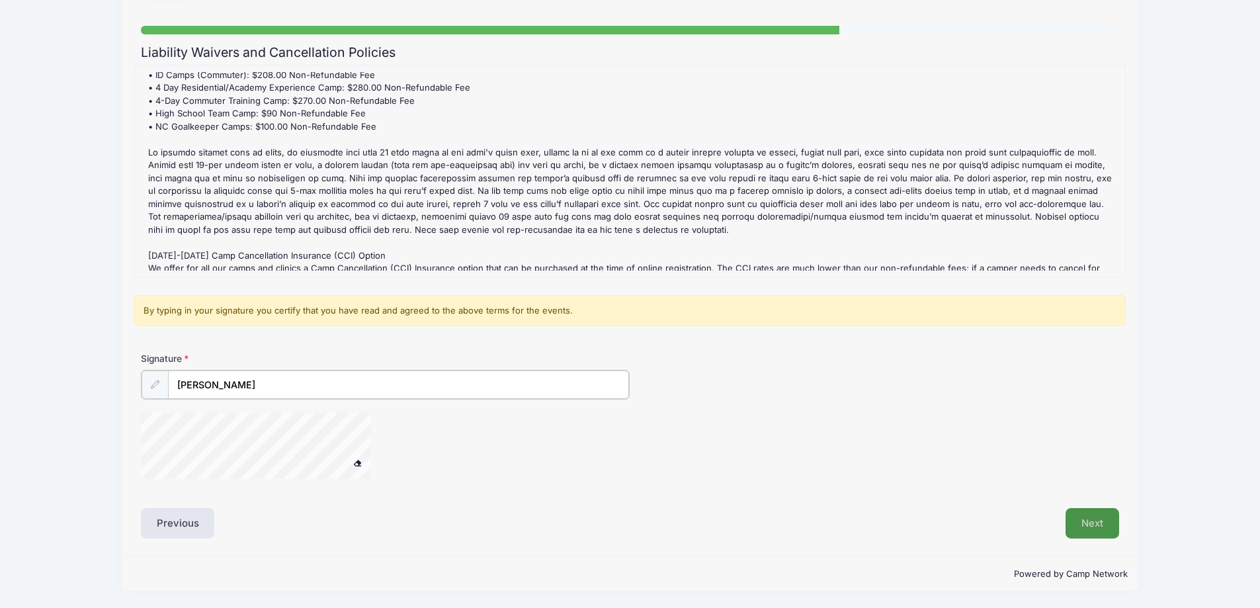
type input "[PERSON_NAME]"
click at [1092, 527] on button "Next" at bounding box center [1093, 523] width 54 height 30
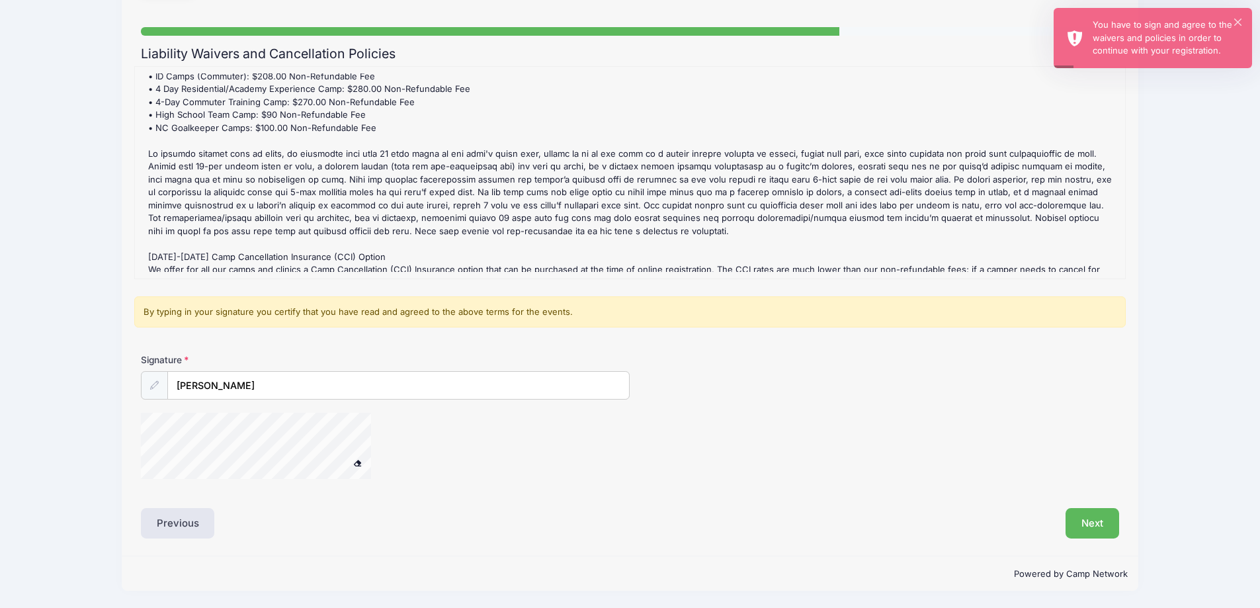
click at [195, 364] on label "Signature" at bounding box center [263, 359] width 245 height 13
click at [195, 372] on input "[PERSON_NAME]" at bounding box center [399, 386] width 462 height 28
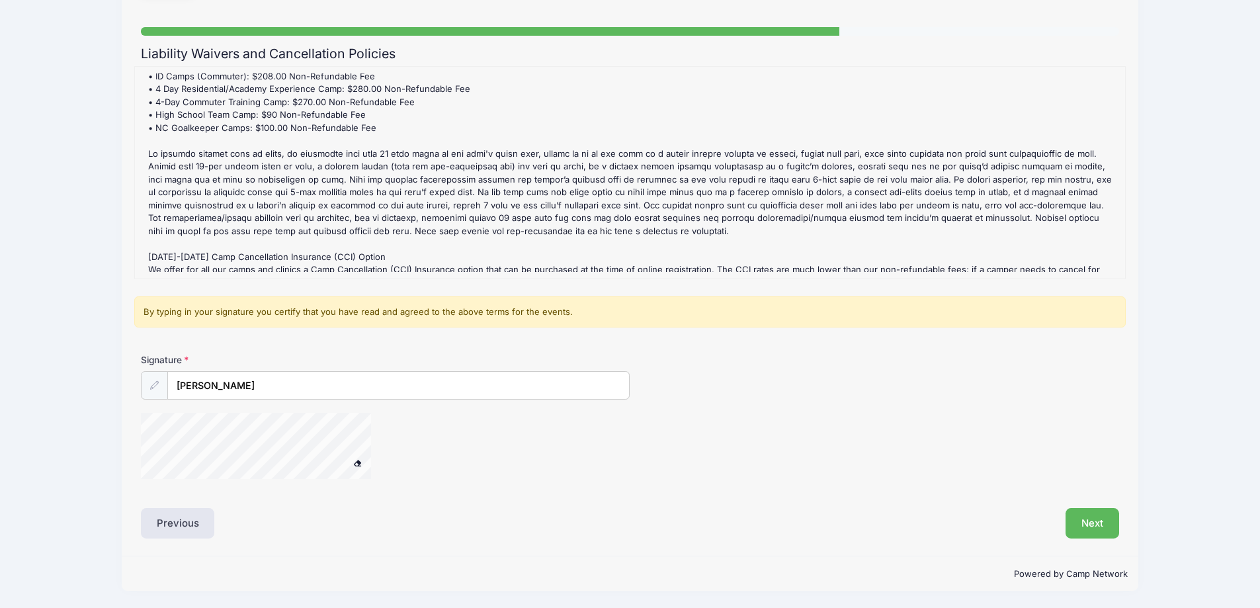
click at [214, 352] on form "2 Day Exposure Camp - December Refund Policy : 2025 NC State Soccer Camps Refun…" at bounding box center [630, 278] width 978 height 425
click at [389, 463] on div at bounding box center [273, 448] width 265 height 70
click at [1090, 525] on button "Next" at bounding box center [1093, 523] width 54 height 30
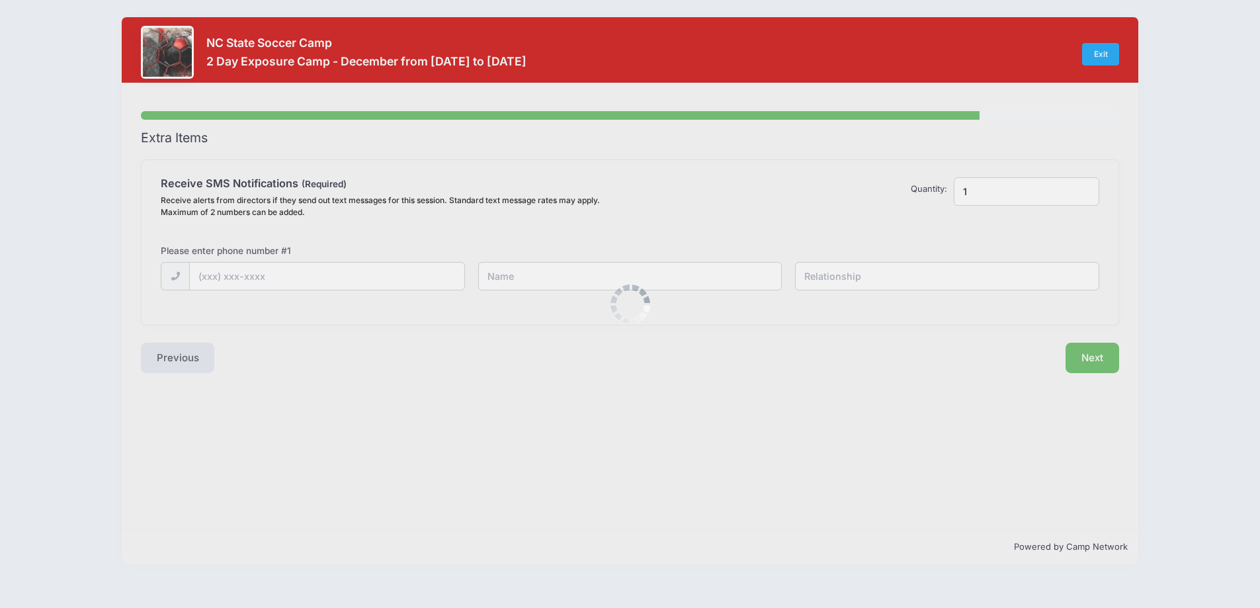
scroll to position [0, 0]
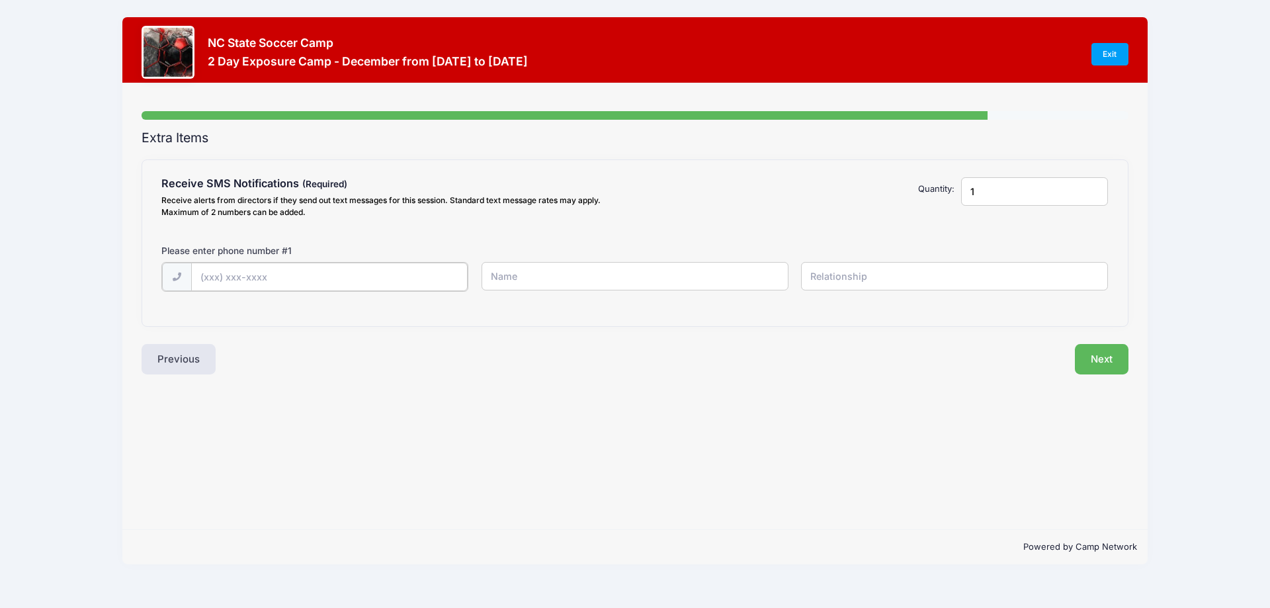
click at [206, 279] on input "text" at bounding box center [329, 277] width 277 height 28
type input "[PHONE_NUMBER]"
click at [521, 281] on input "text" at bounding box center [635, 276] width 307 height 28
type input "[PERSON_NAME]"
click at [824, 279] on input "text" at bounding box center [954, 276] width 307 height 28
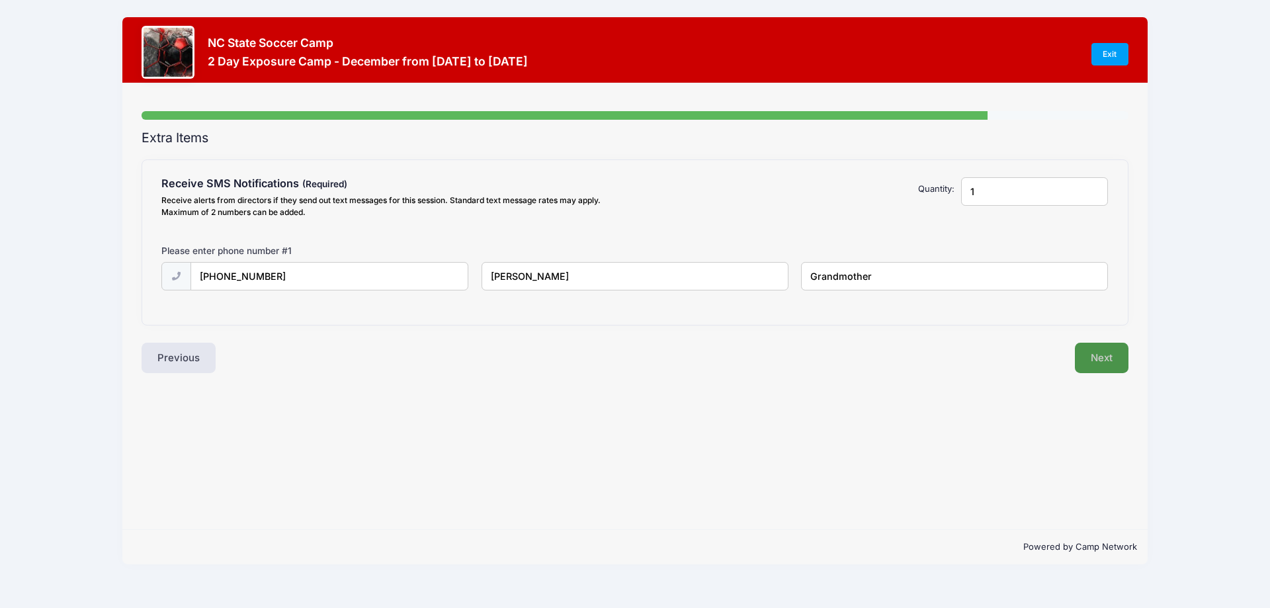
type input "Grandmother"
click at [1096, 363] on button "Next" at bounding box center [1102, 358] width 54 height 30
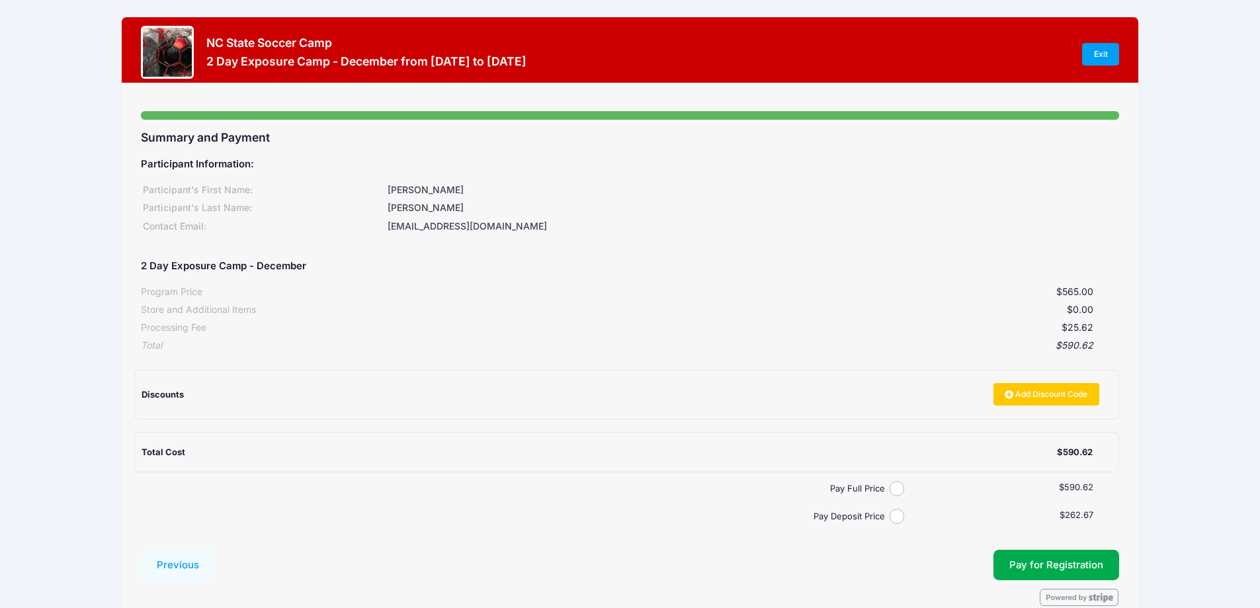
scroll to position [66, 0]
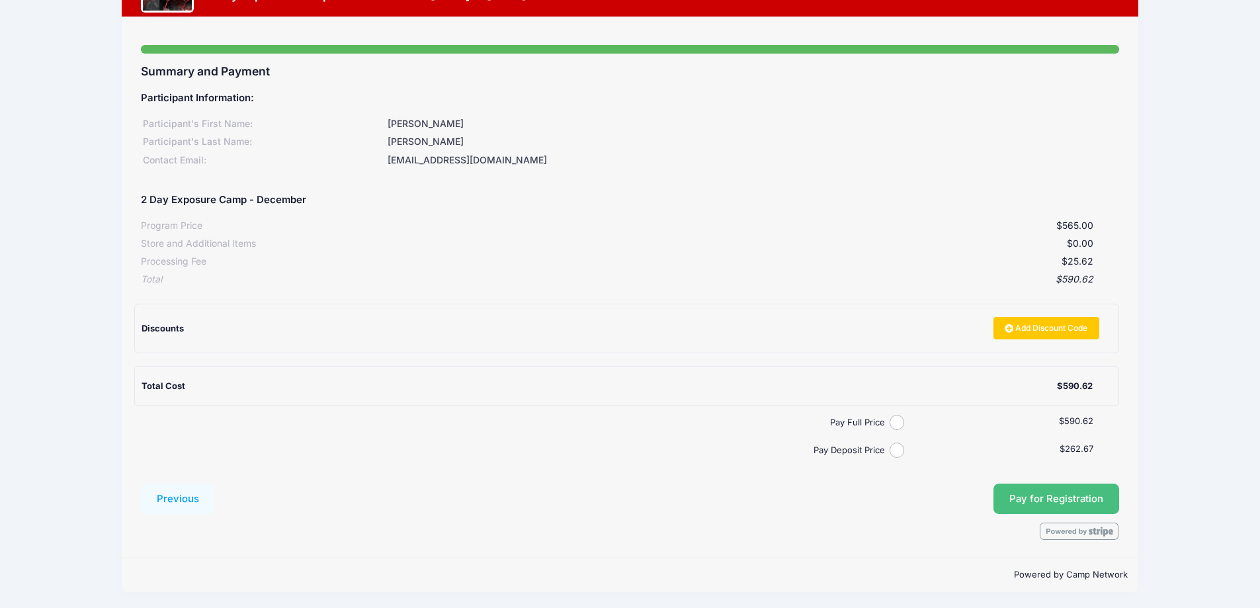
click at [1039, 497] on button "Pay for Registration" at bounding box center [1057, 499] width 126 height 30
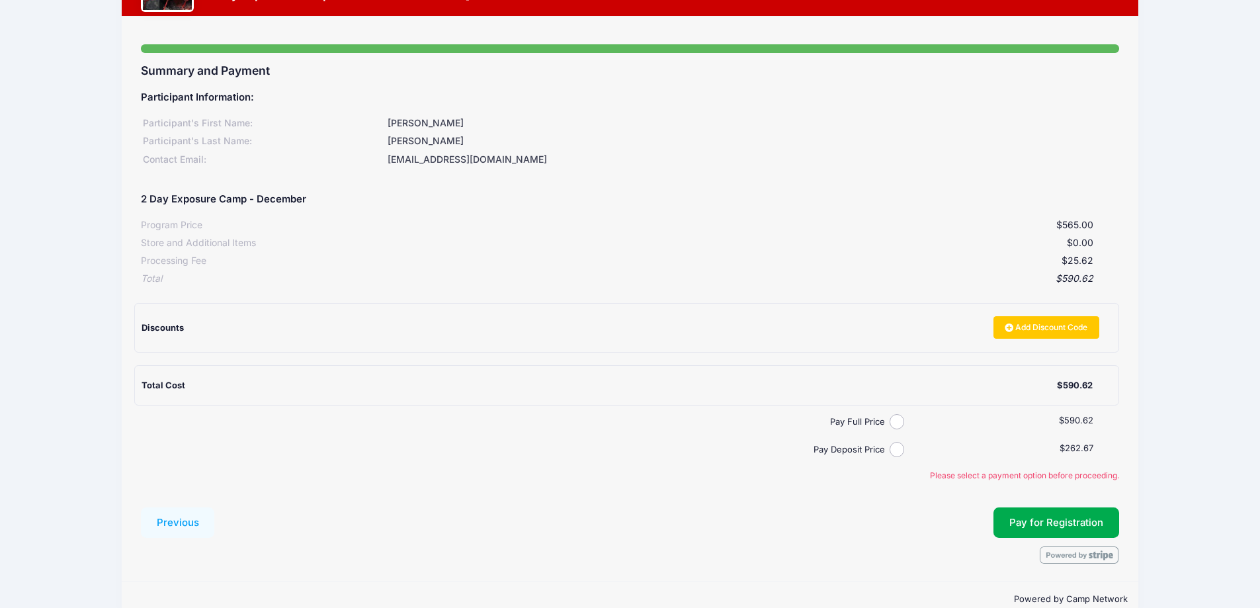
scroll to position [92, 0]
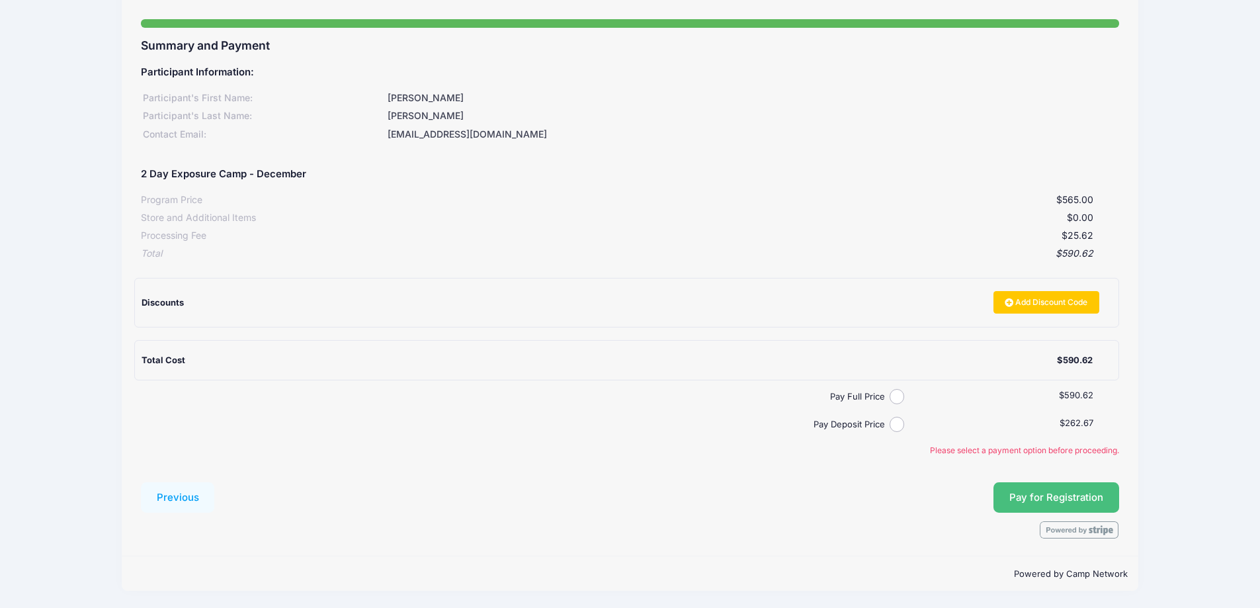
click at [1029, 498] on button "Pay for Registration" at bounding box center [1057, 497] width 126 height 30
click at [898, 396] on input "Pay Full Price" at bounding box center [897, 396] width 15 height 15
radio input "true"
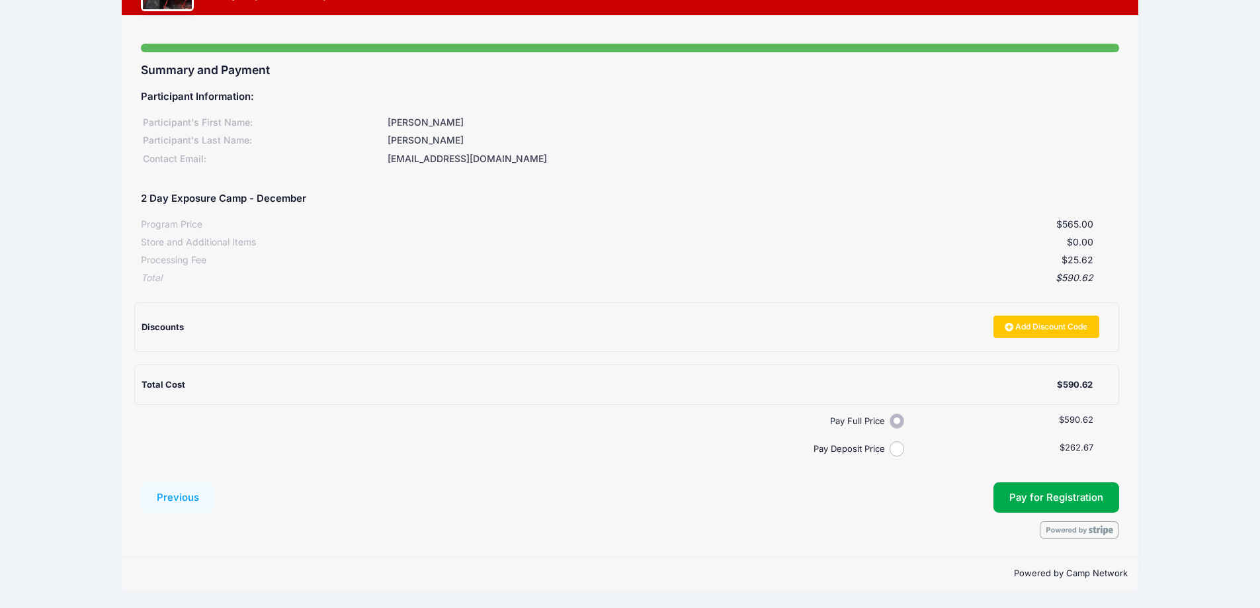
scroll to position [67, 0]
click at [1039, 501] on button "Pay for Registration" at bounding box center [1057, 497] width 126 height 30
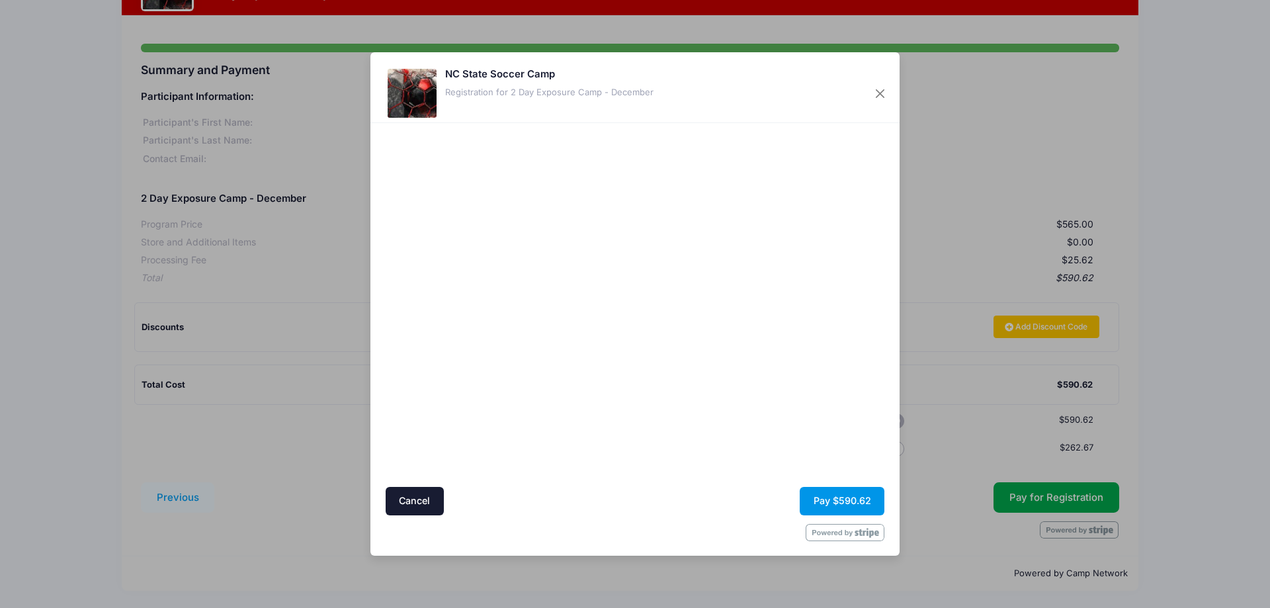
click at [829, 499] on button "Pay $590.62" at bounding box center [842, 501] width 85 height 28
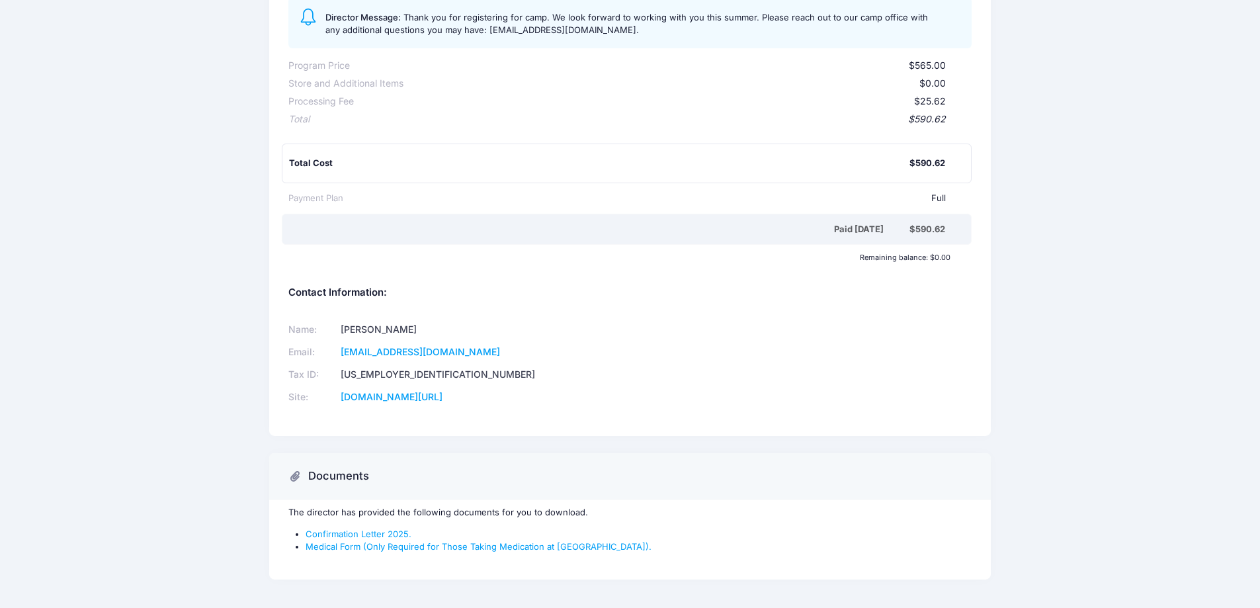
scroll to position [234, 0]
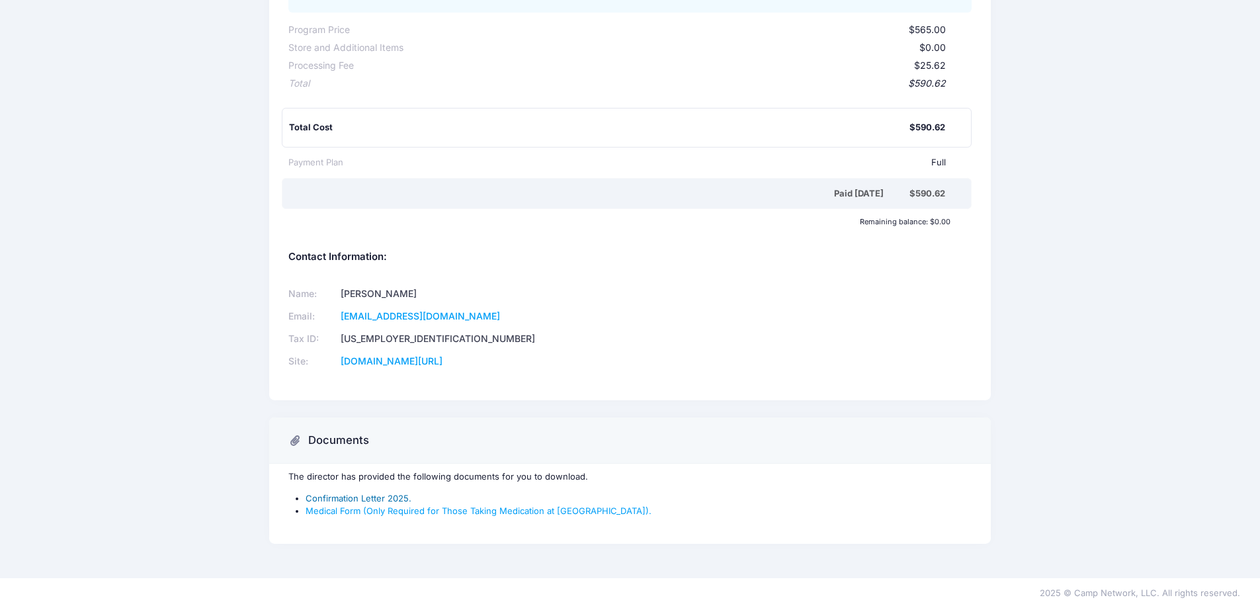
click at [347, 499] on link "Confirmation Letter 2025." at bounding box center [359, 498] width 106 height 11
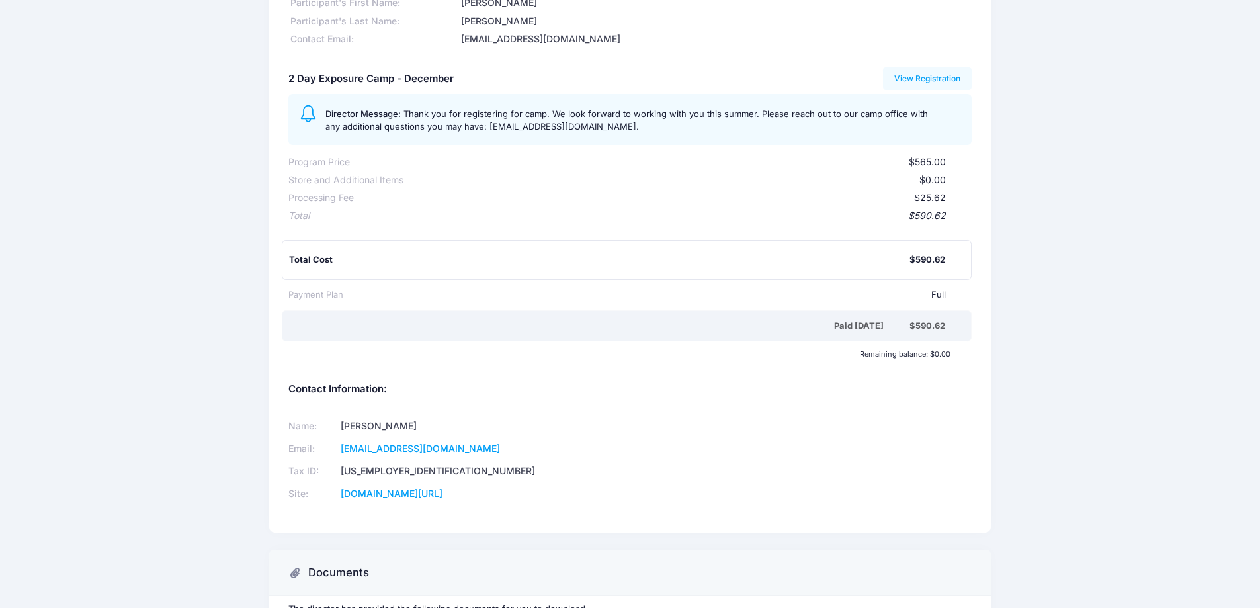
scroll to position [0, 0]
